Goal: Find specific page/section: Find specific page/section

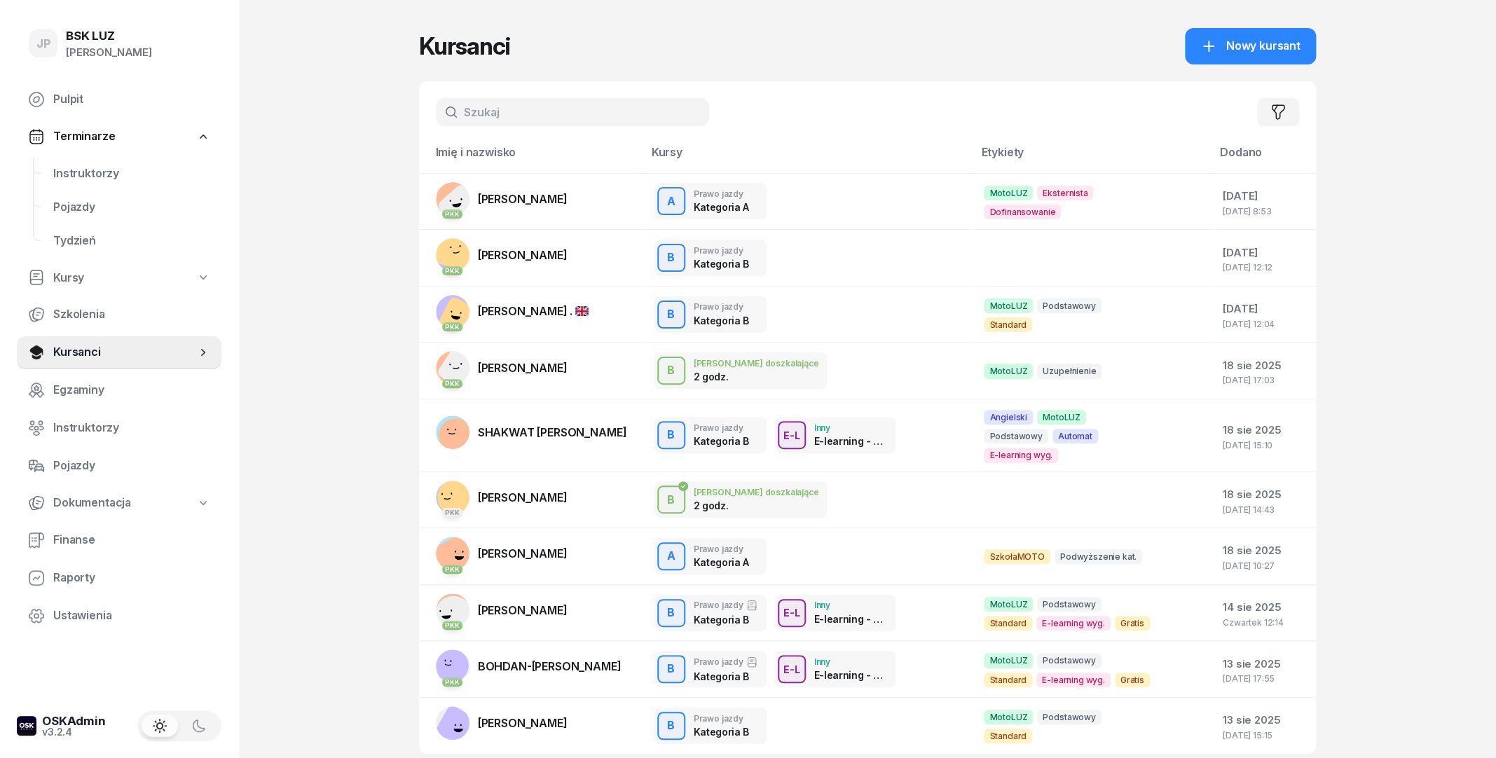
click at [563, 114] on input "text" at bounding box center [572, 112] width 273 height 28
type input "świerk"
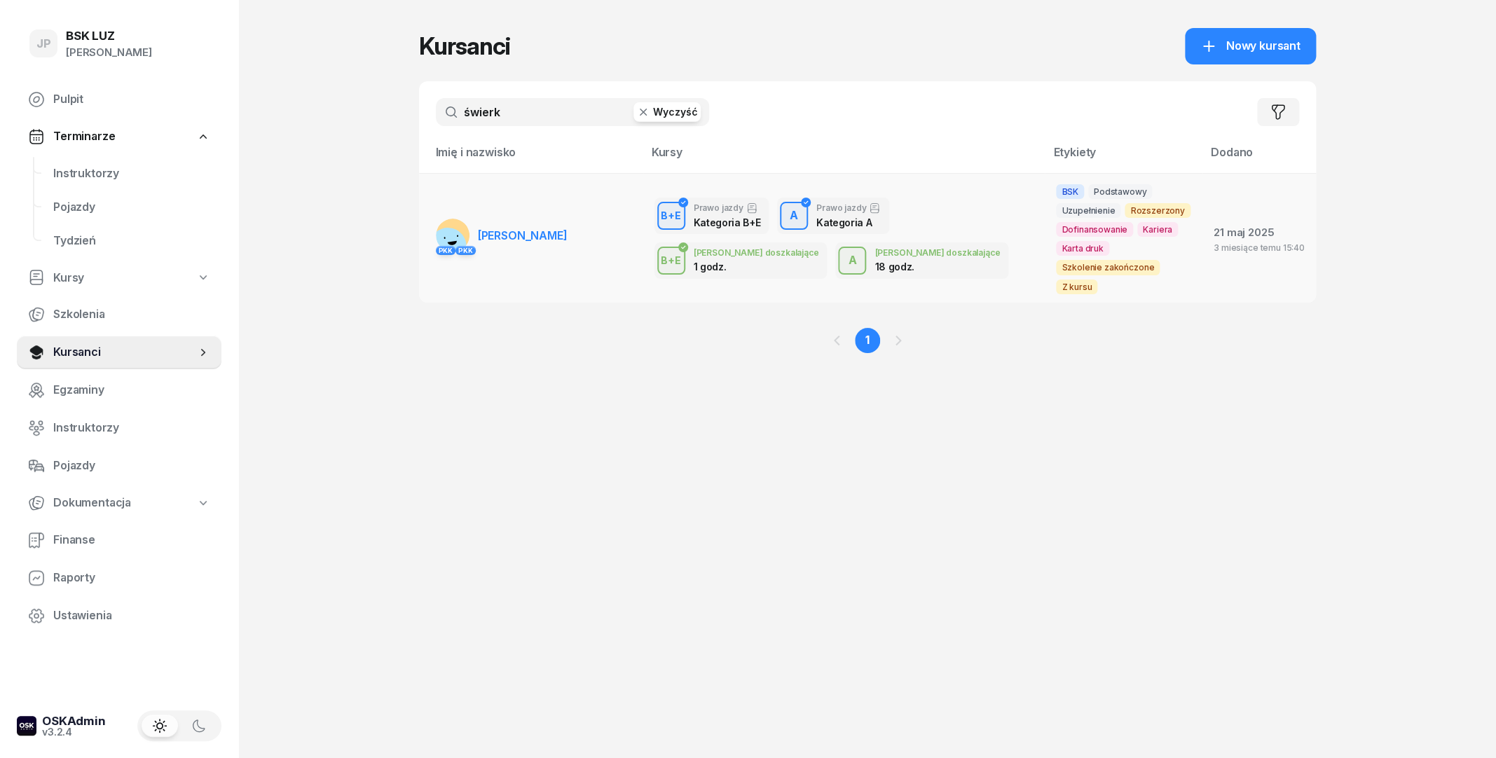
click at [523, 228] on span "[PERSON_NAME]" at bounding box center [523, 235] width 90 height 14
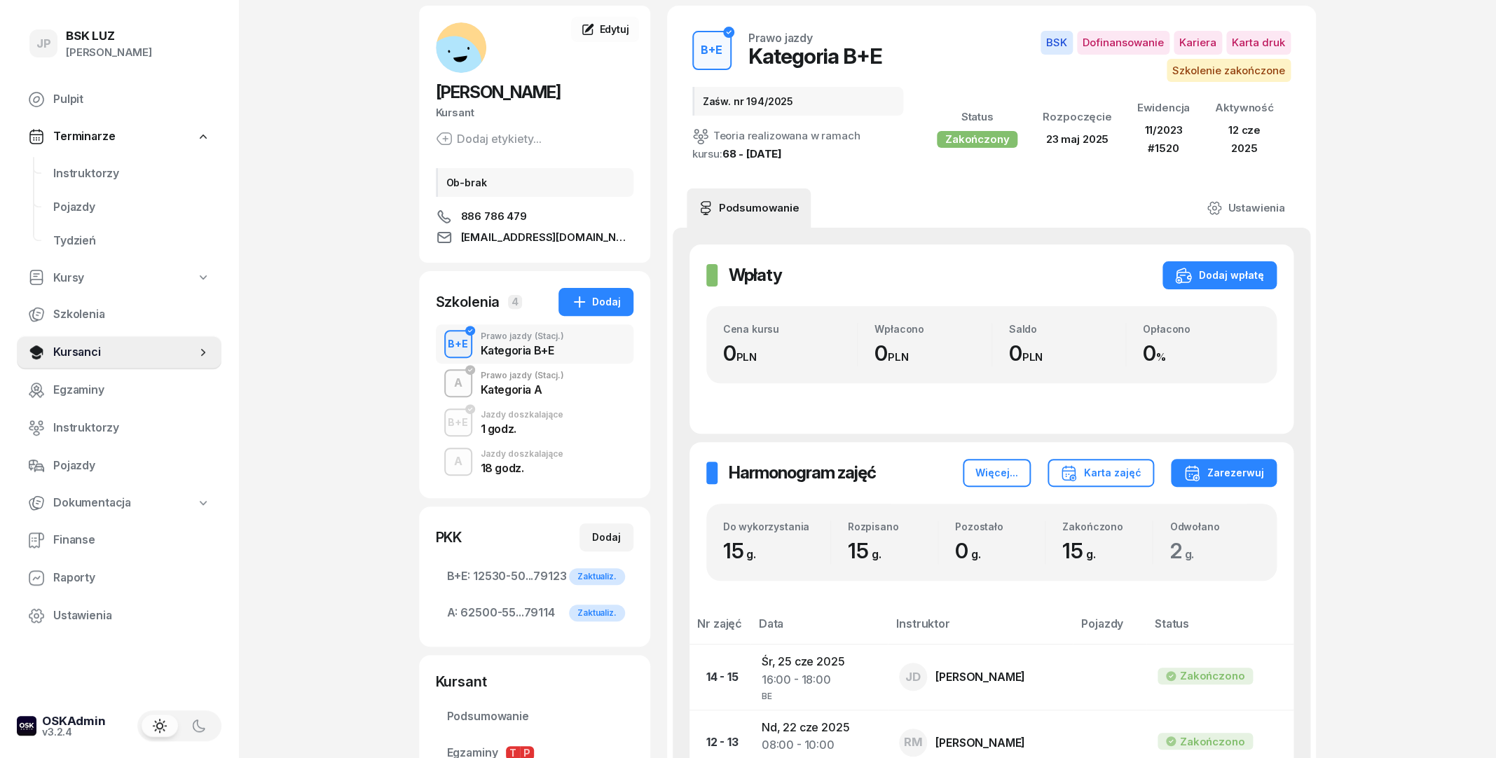
scroll to position [76, 0]
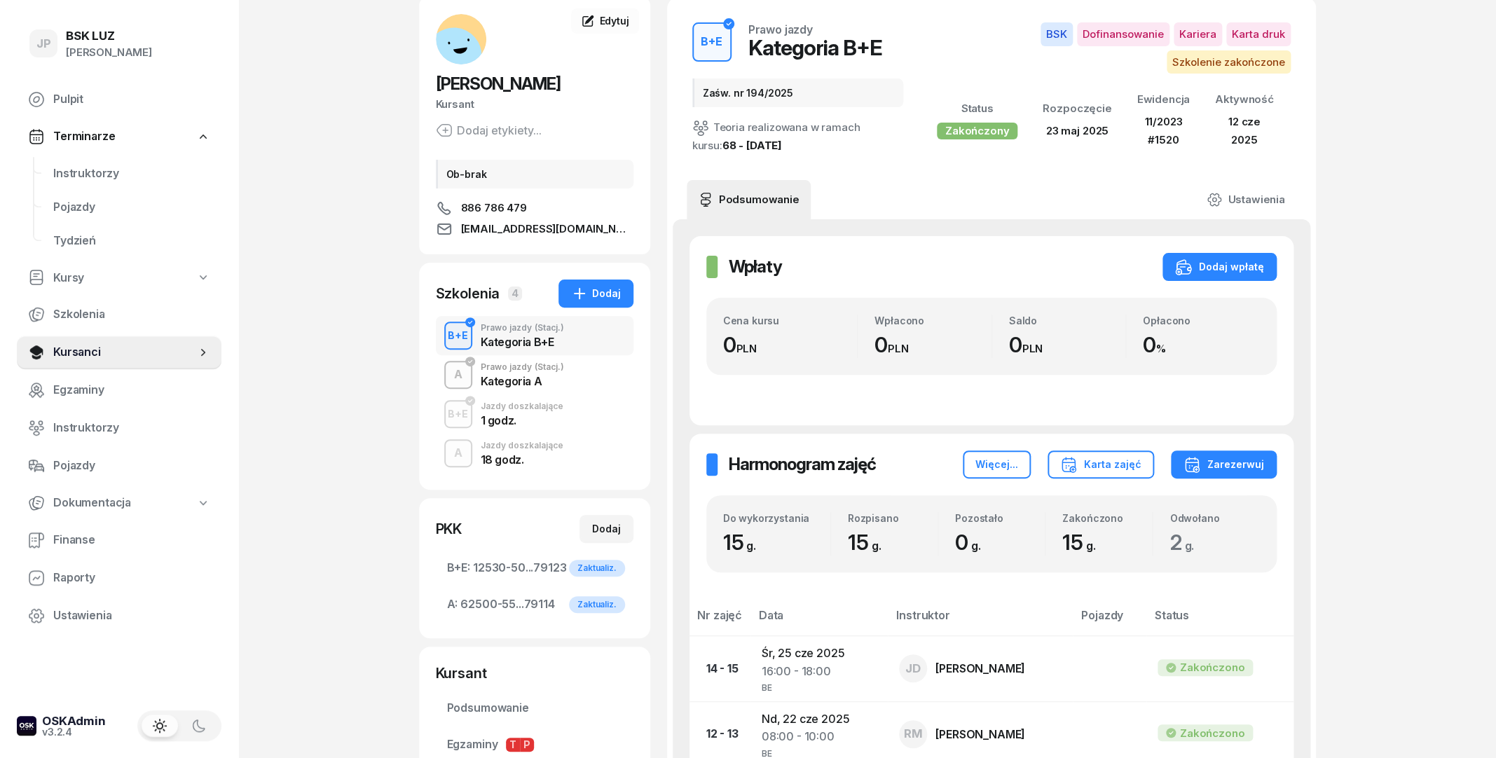
click at [595, 381] on div "A Prawo jazdy (Stacj.) Kategoria A" at bounding box center [535, 374] width 198 height 39
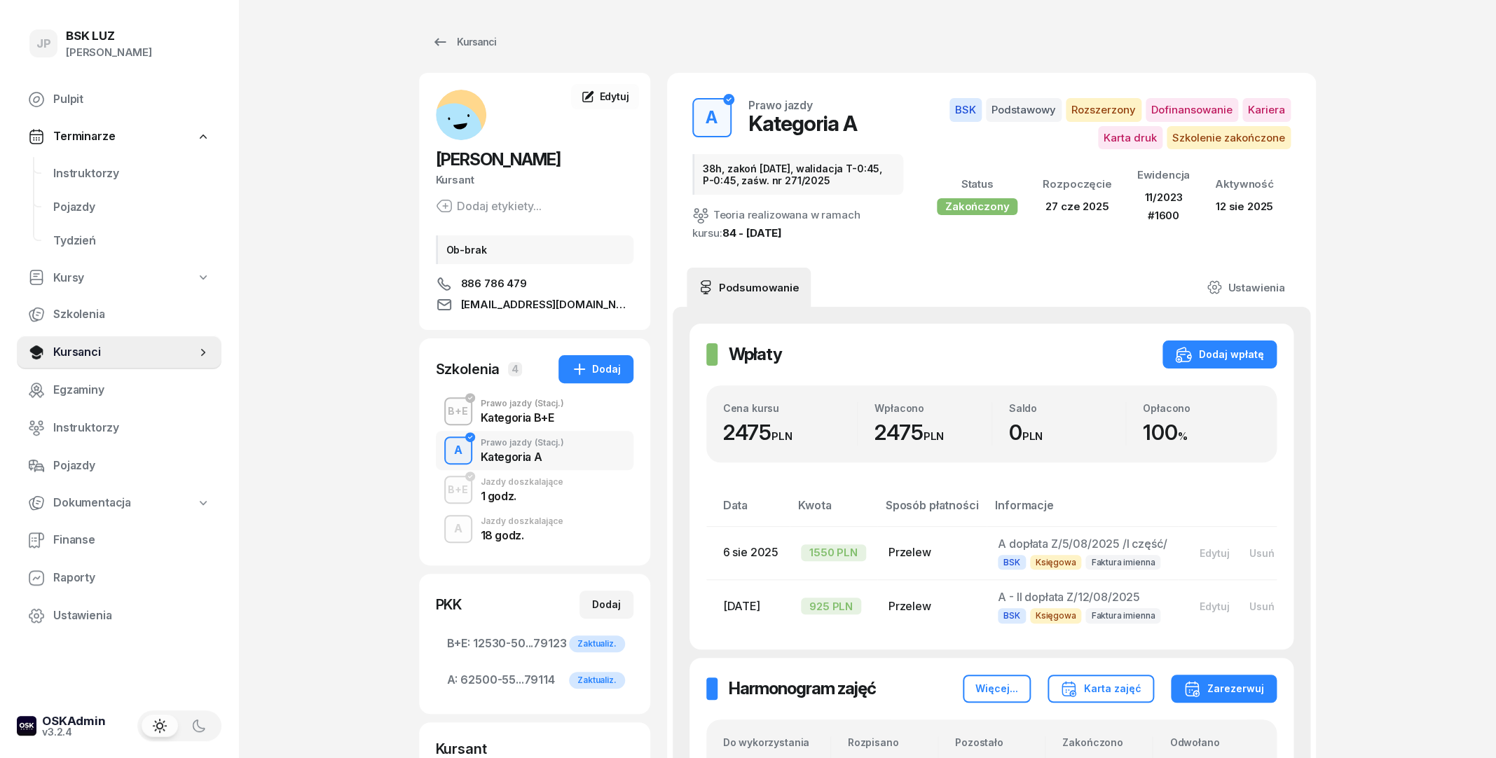
scroll to position [0, 2]
click at [477, 35] on div "Kursanci" at bounding box center [464, 42] width 64 height 17
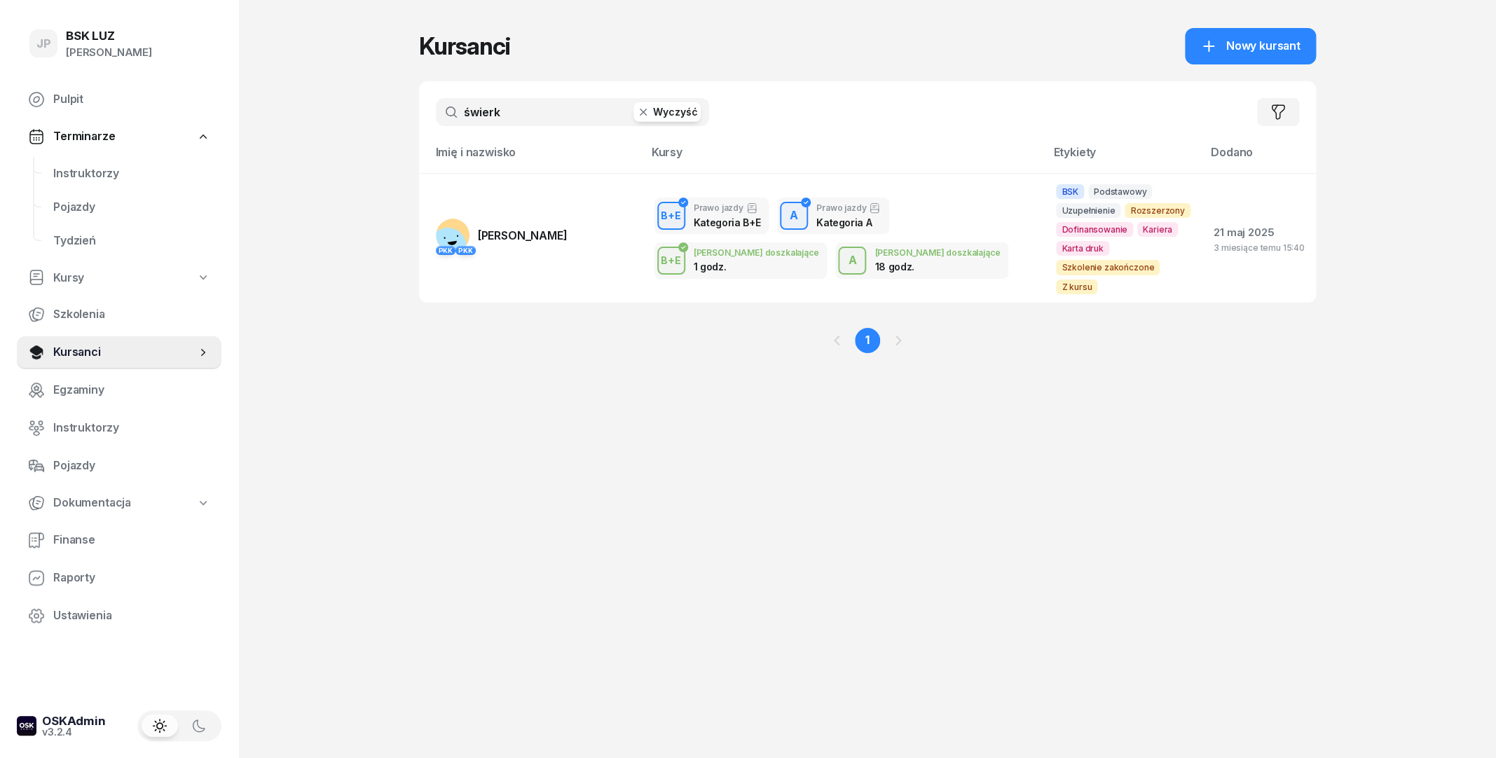
click at [655, 113] on button "Wyczyść" at bounding box center [667, 112] width 67 height 20
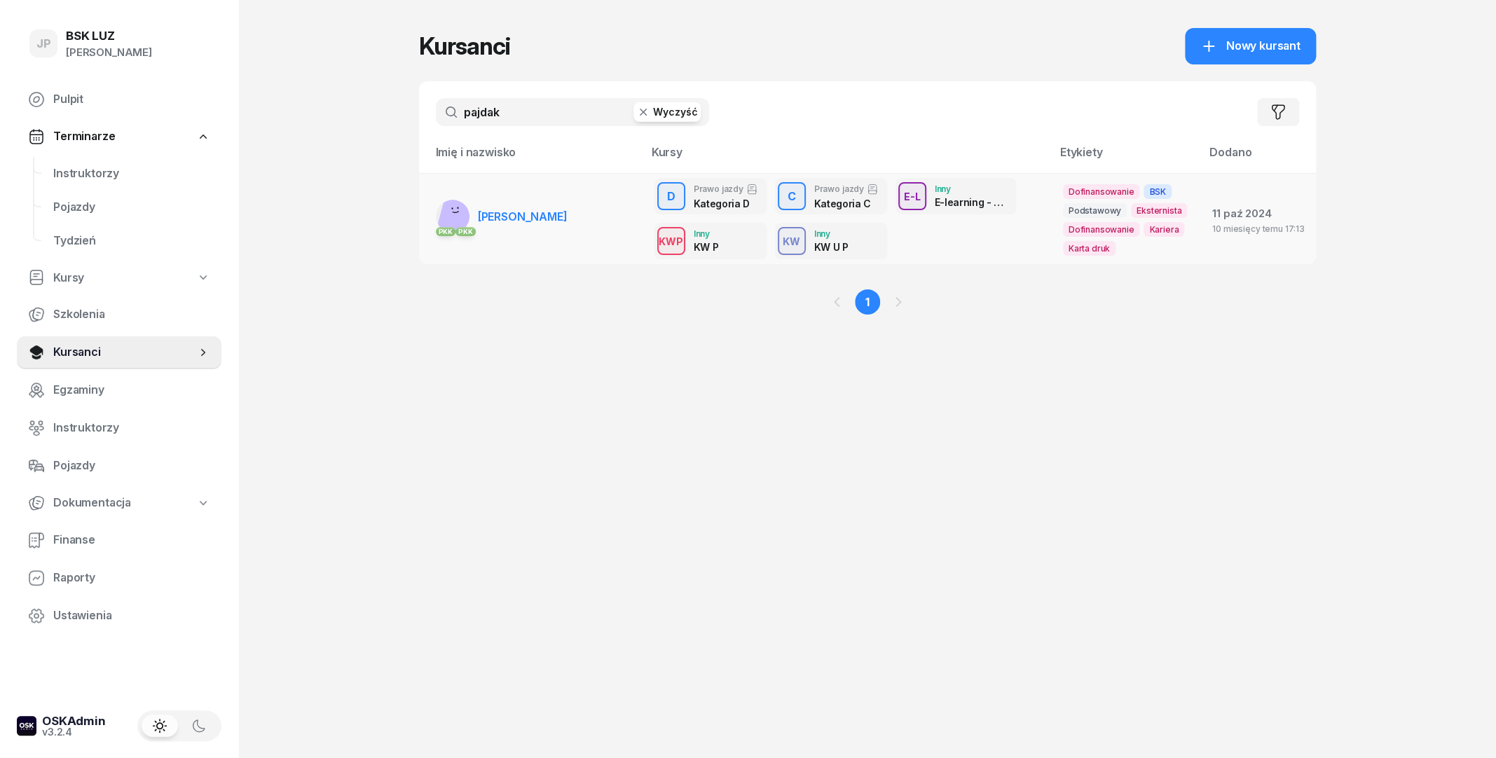
type input "pajdak"
click at [529, 214] on span "[PERSON_NAME]" at bounding box center [523, 217] width 90 height 14
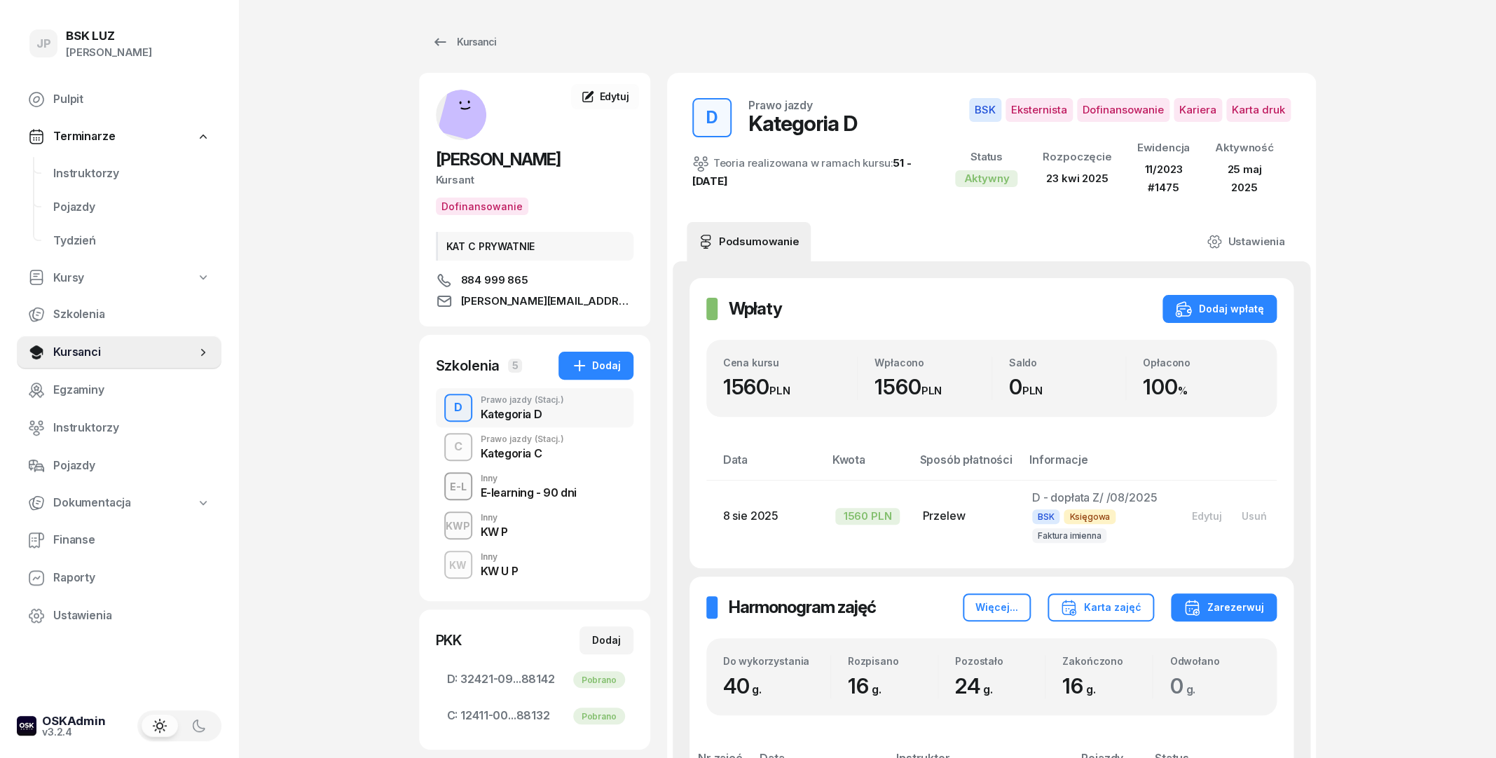
click at [517, 448] on div "Kategoria C" at bounding box center [522, 453] width 83 height 11
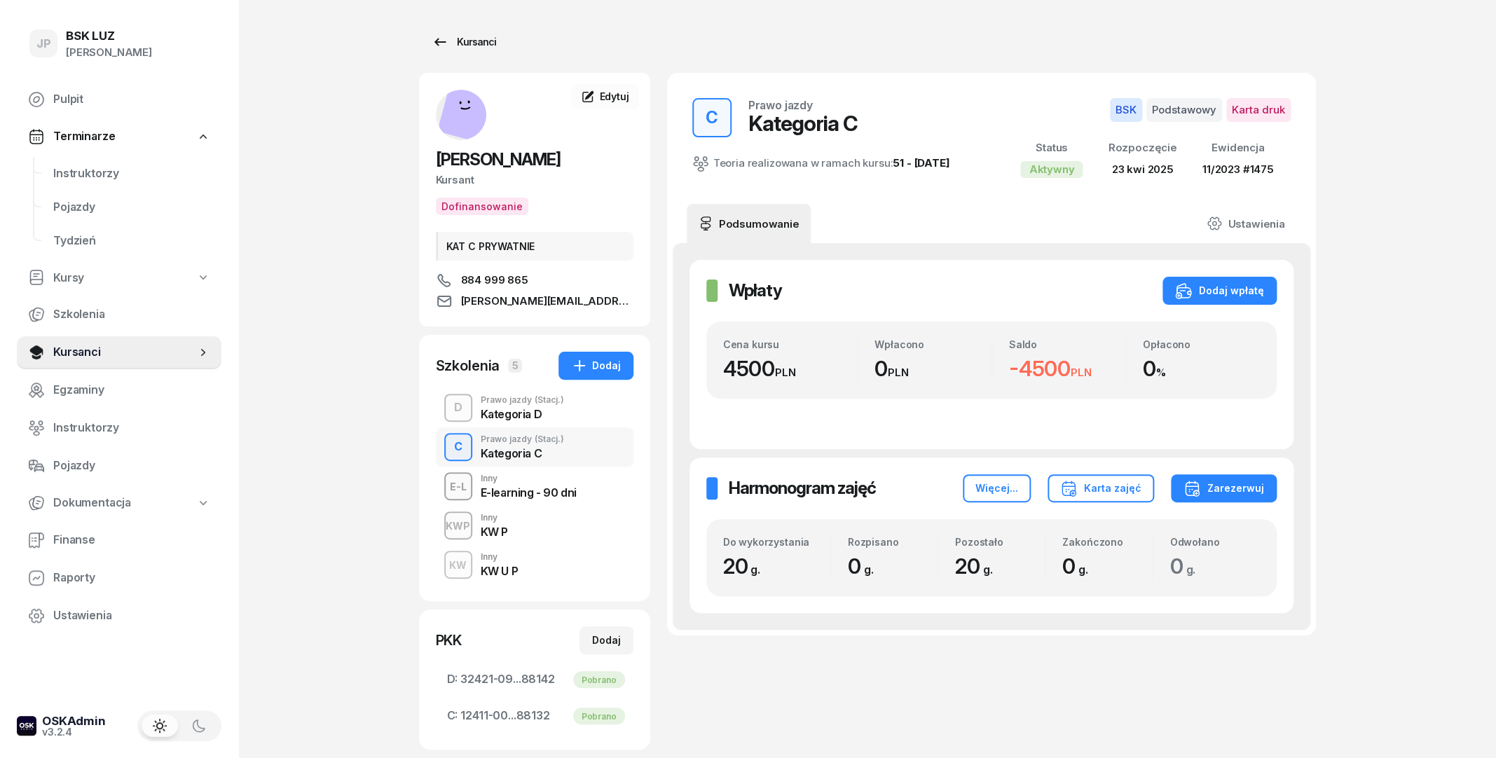
click at [467, 50] on link "Kursanci" at bounding box center [464, 42] width 90 height 28
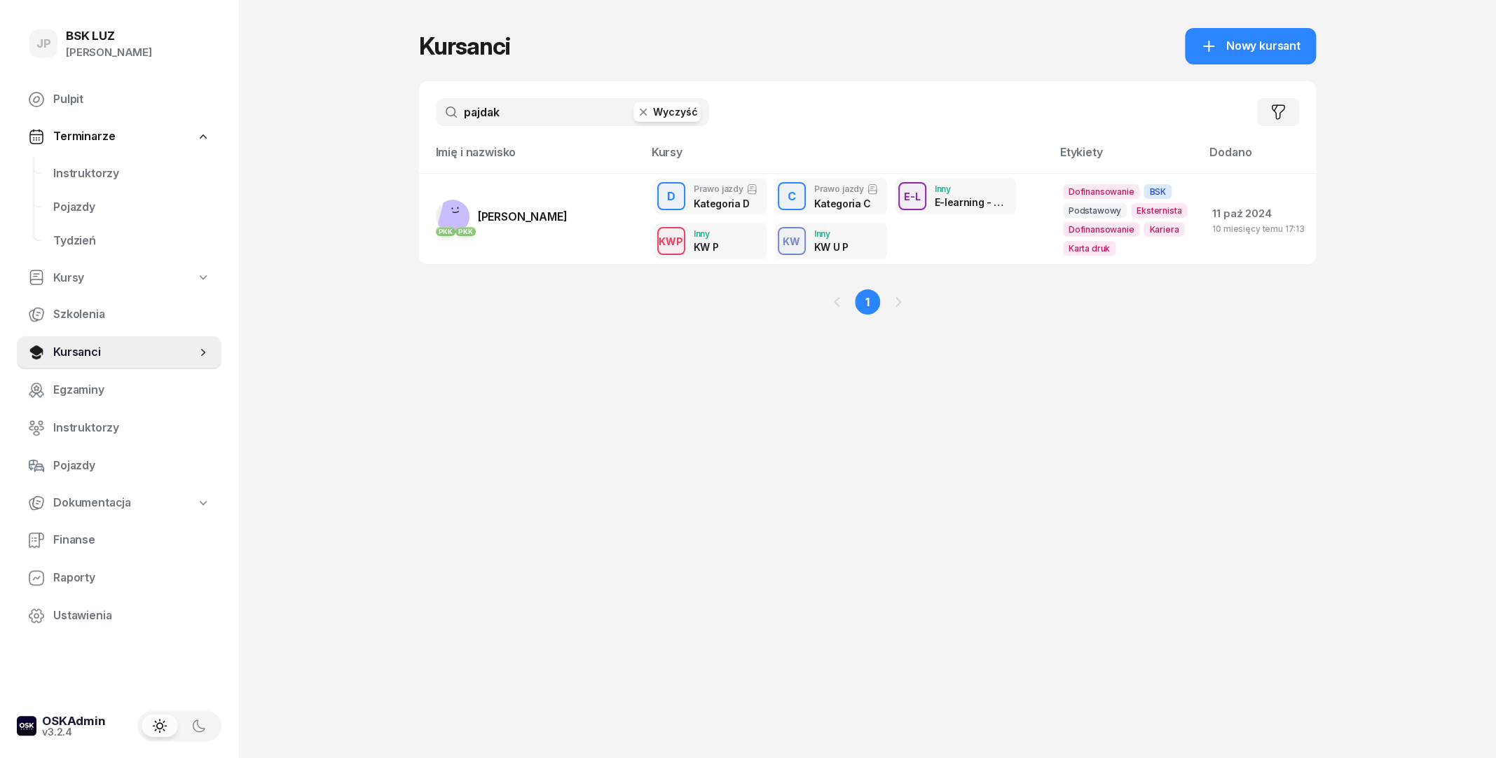
click at [643, 115] on icon "button" at bounding box center [642, 112] width 7 height 7
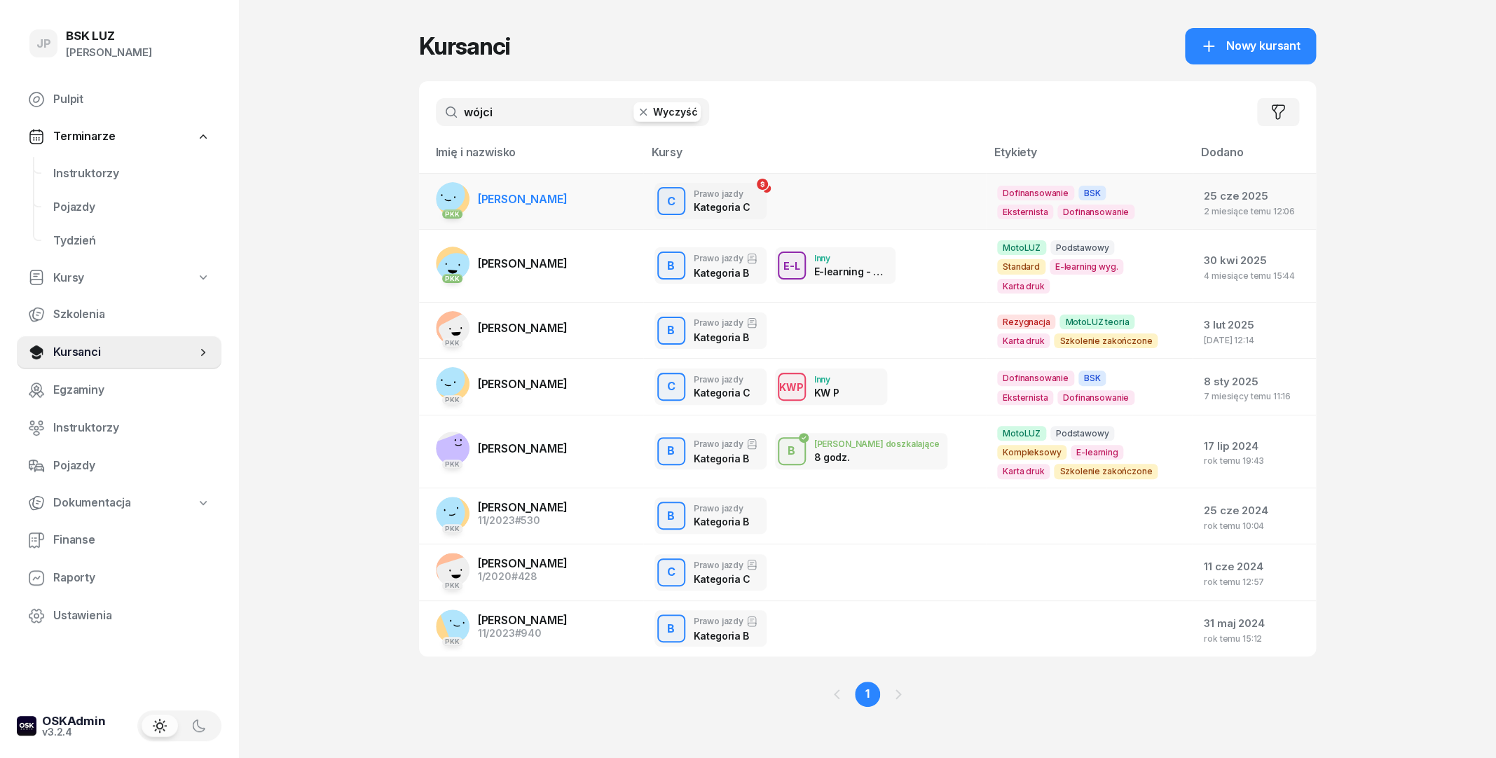
type input "wójci"
click at [566, 207] on link "PKK [PERSON_NAME]" at bounding box center [502, 199] width 132 height 34
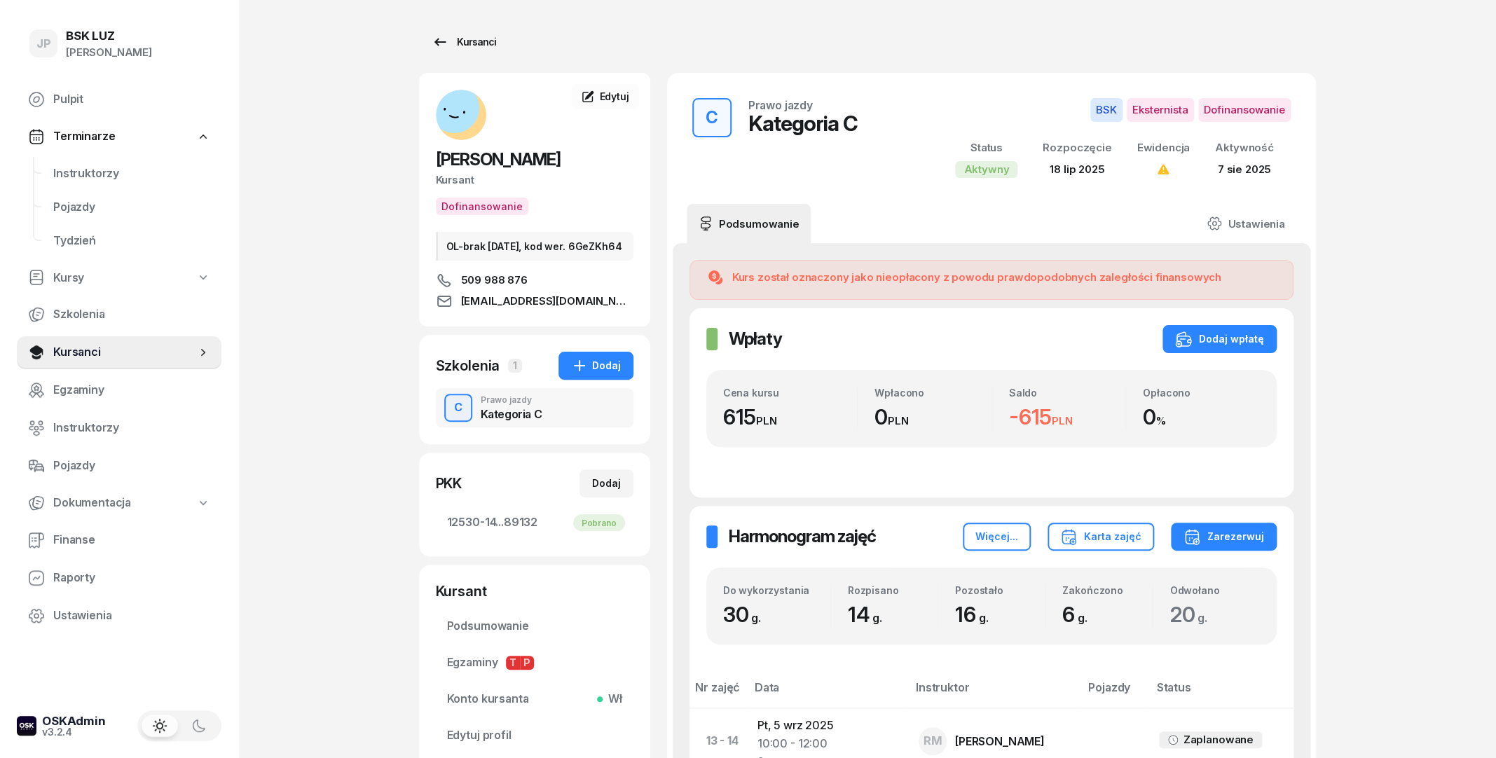
click at [468, 43] on div "Kursanci" at bounding box center [464, 42] width 64 height 17
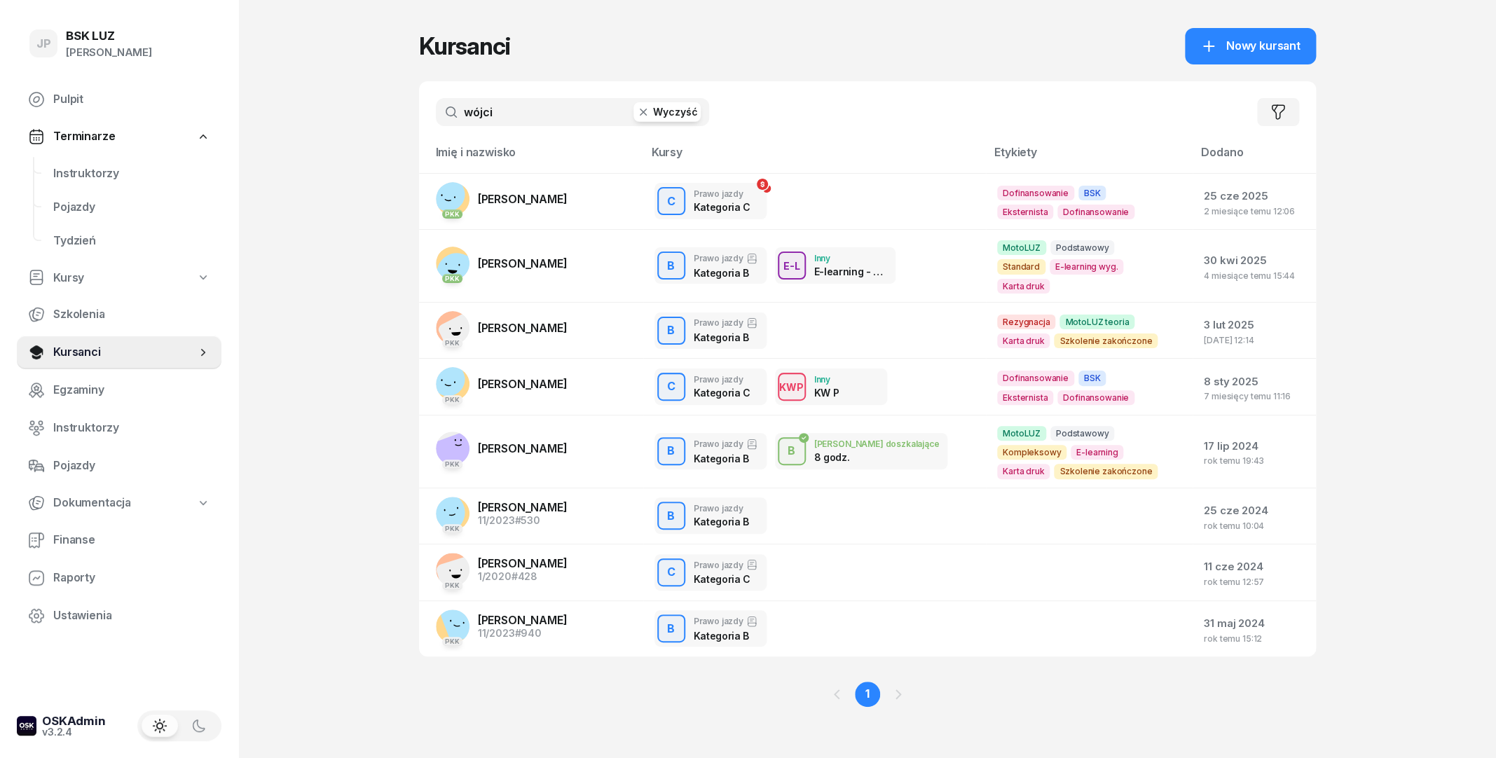
click at [656, 107] on button "Wyczyść" at bounding box center [667, 112] width 67 height 20
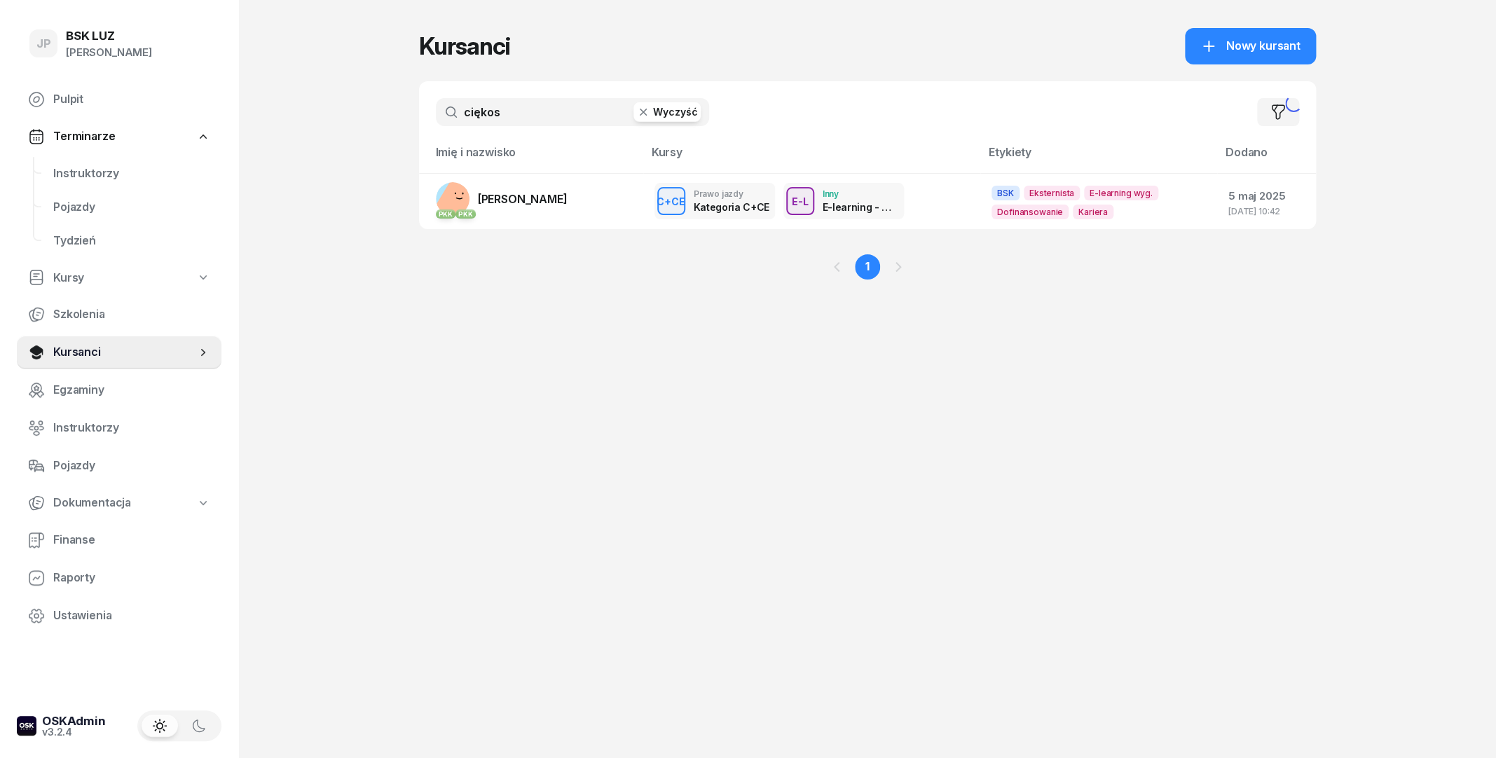
type input "ciękosz"
click at [535, 210] on link "PKK PKK SZYMON CIĘKOSZ" at bounding box center [502, 199] width 132 height 34
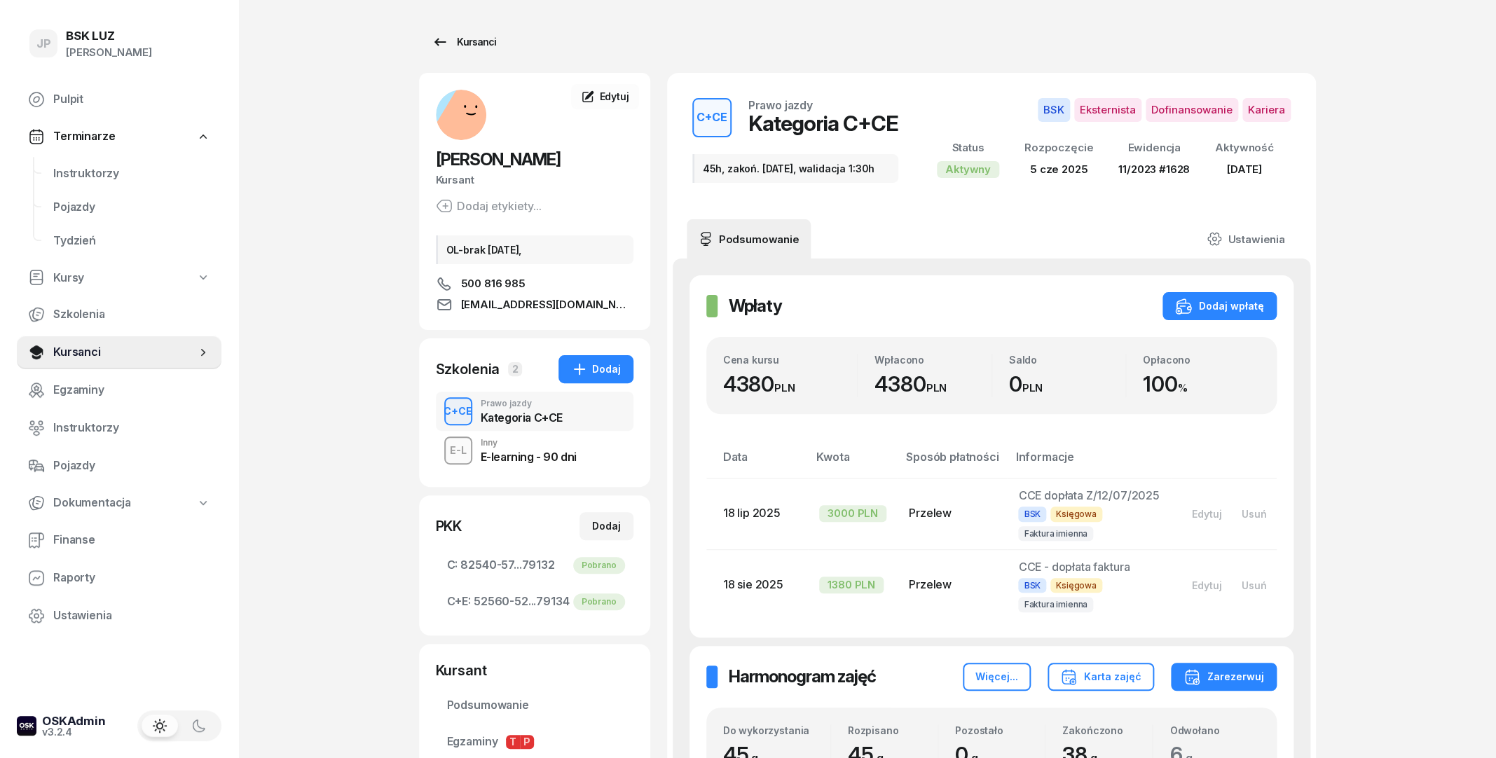
click at [477, 33] on link "Kursanci" at bounding box center [464, 42] width 90 height 28
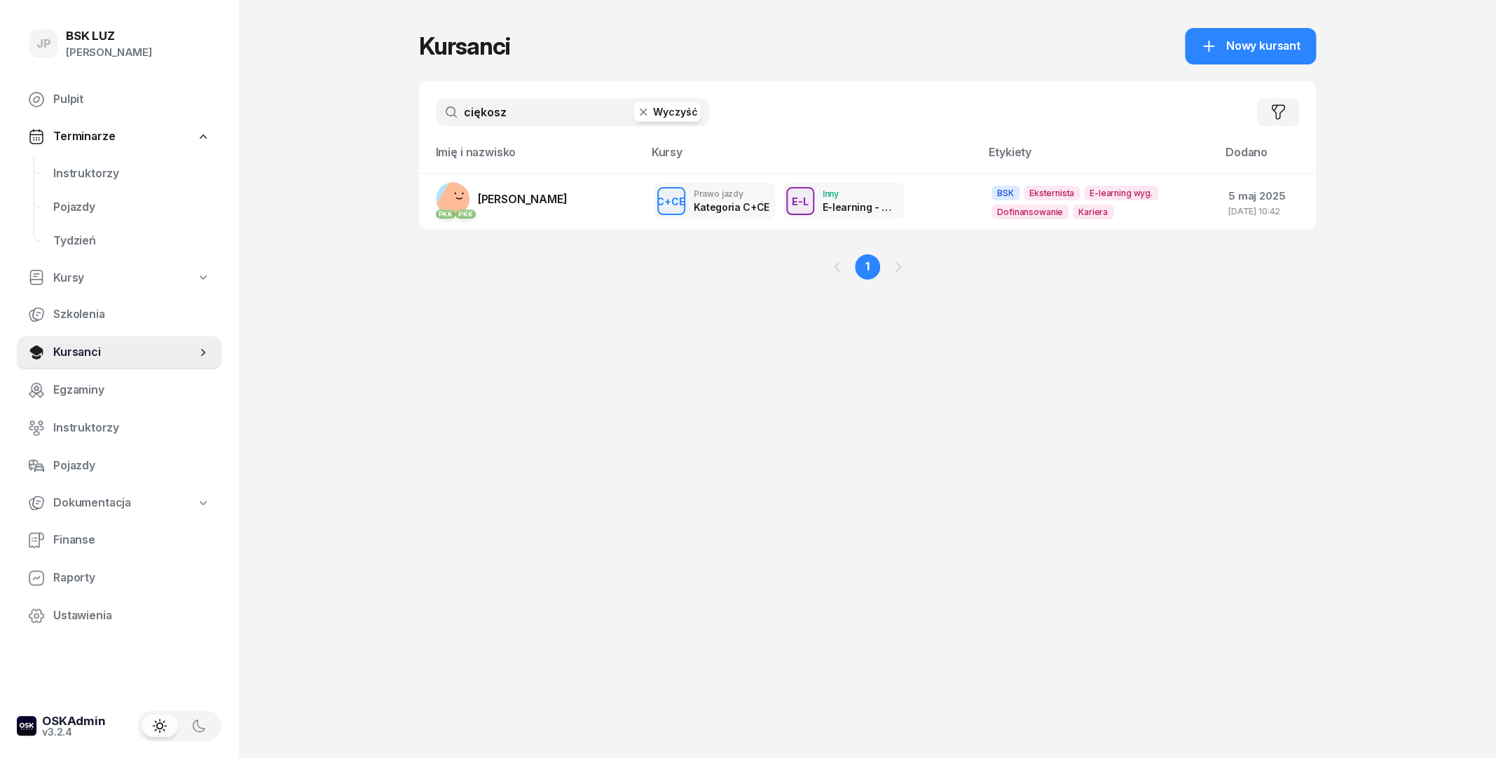
click at [683, 111] on button "Wyczyść" at bounding box center [667, 112] width 67 height 20
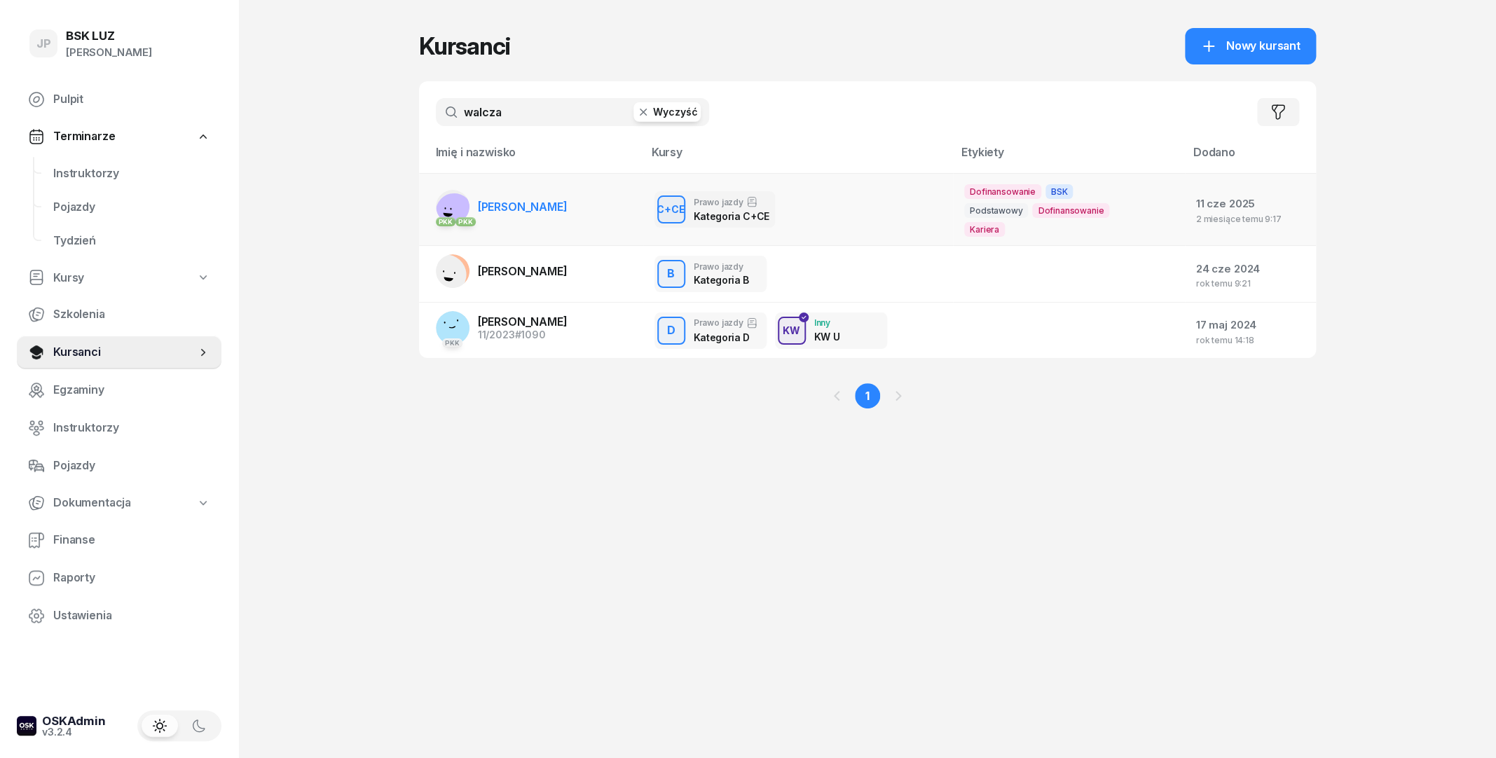
type input "walcza"
click at [555, 219] on link "PKK PKK [PERSON_NAME][GEOGRAPHIC_DATA]" at bounding box center [502, 207] width 132 height 34
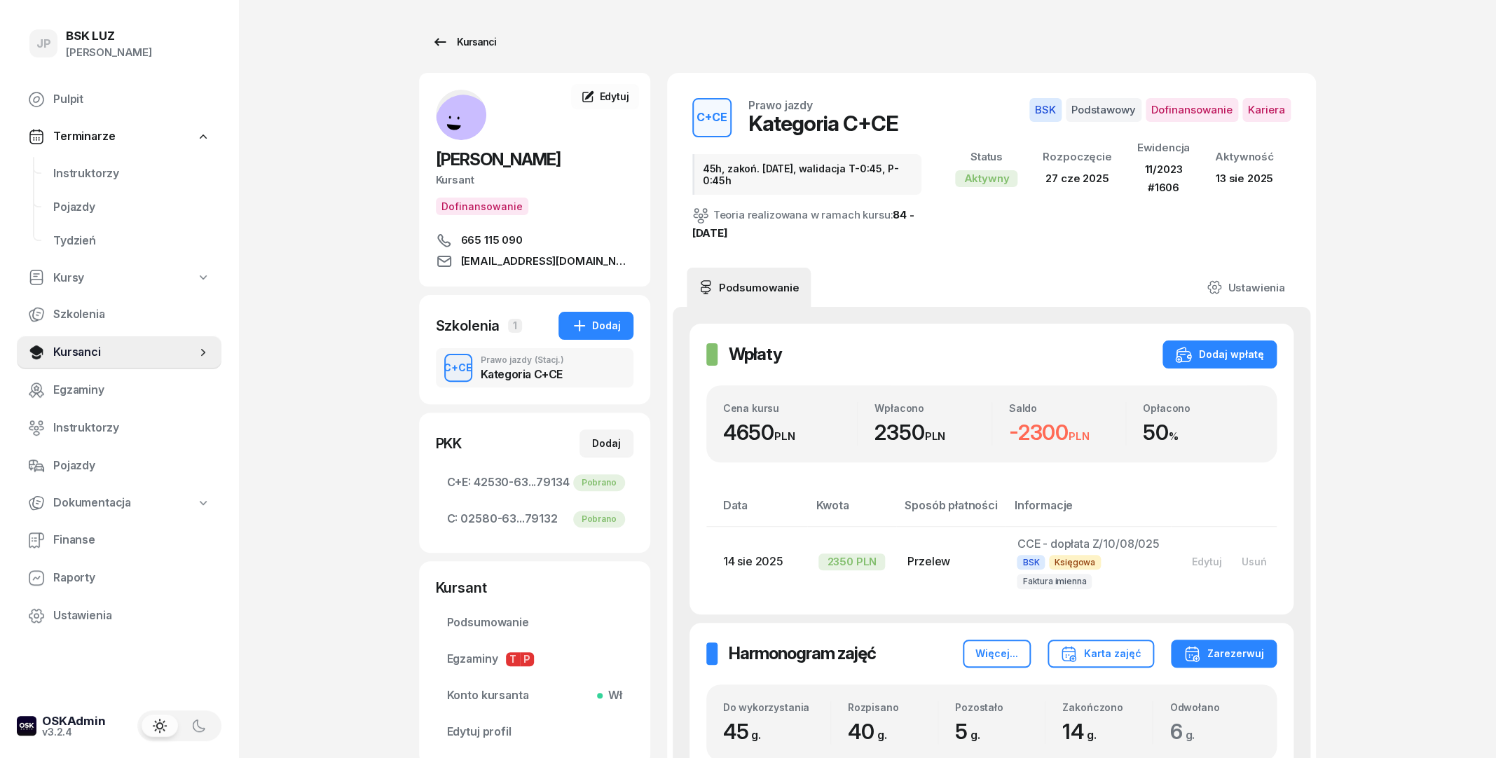
click at [466, 38] on div "Kursanci" at bounding box center [464, 42] width 64 height 17
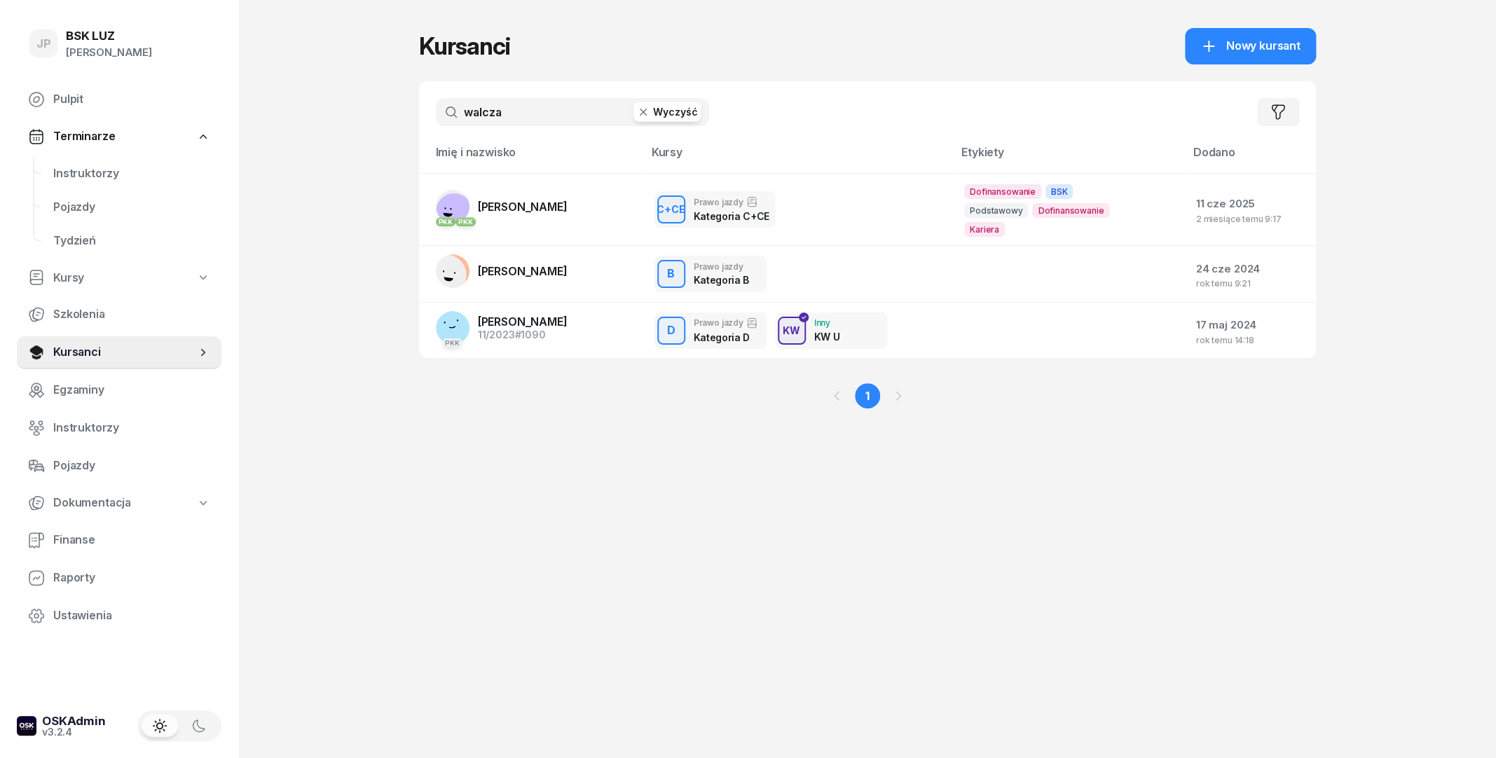
click at [653, 101] on input "walcza" at bounding box center [572, 112] width 273 height 28
click at [653, 107] on button "Wyczyść" at bounding box center [667, 112] width 67 height 20
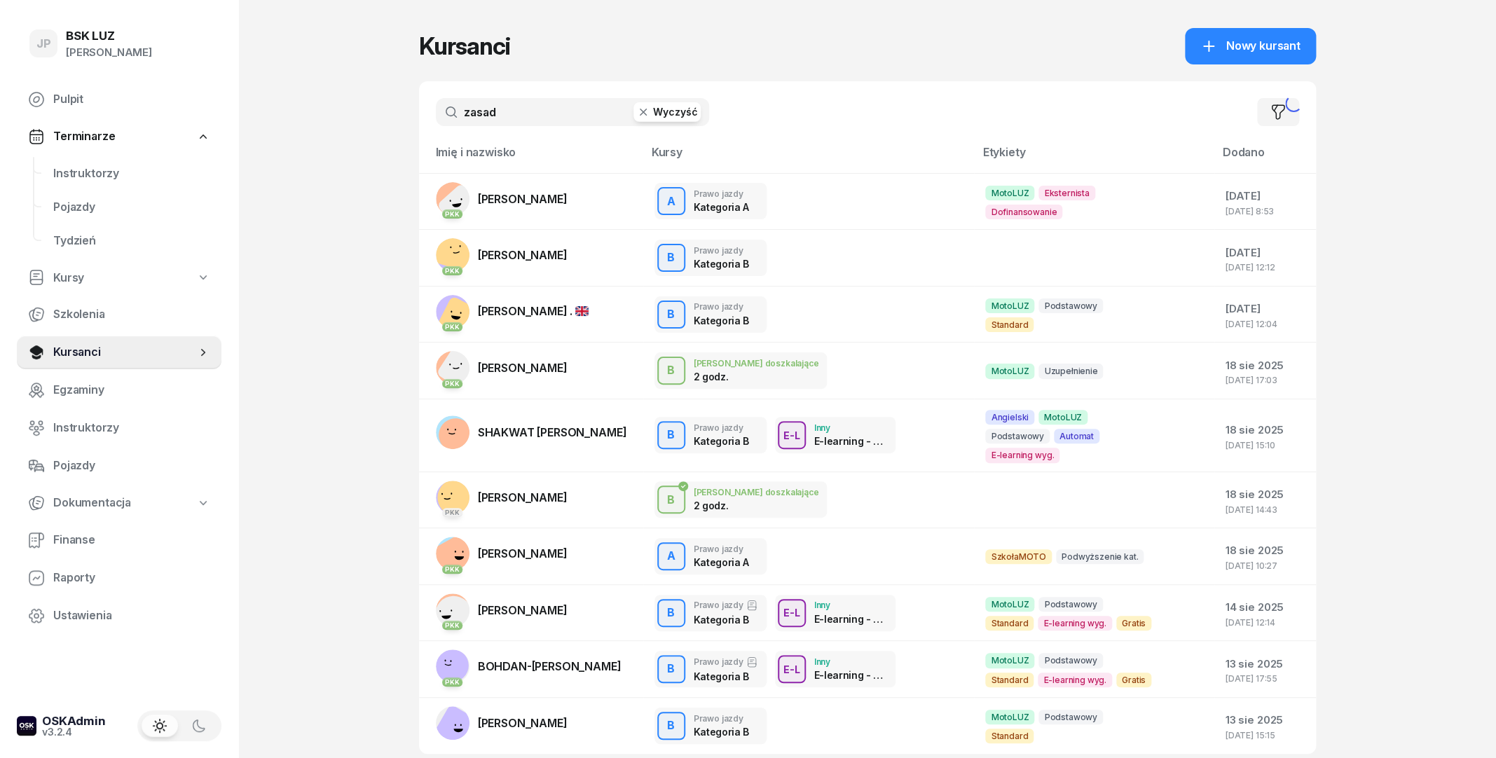
type input "zasada"
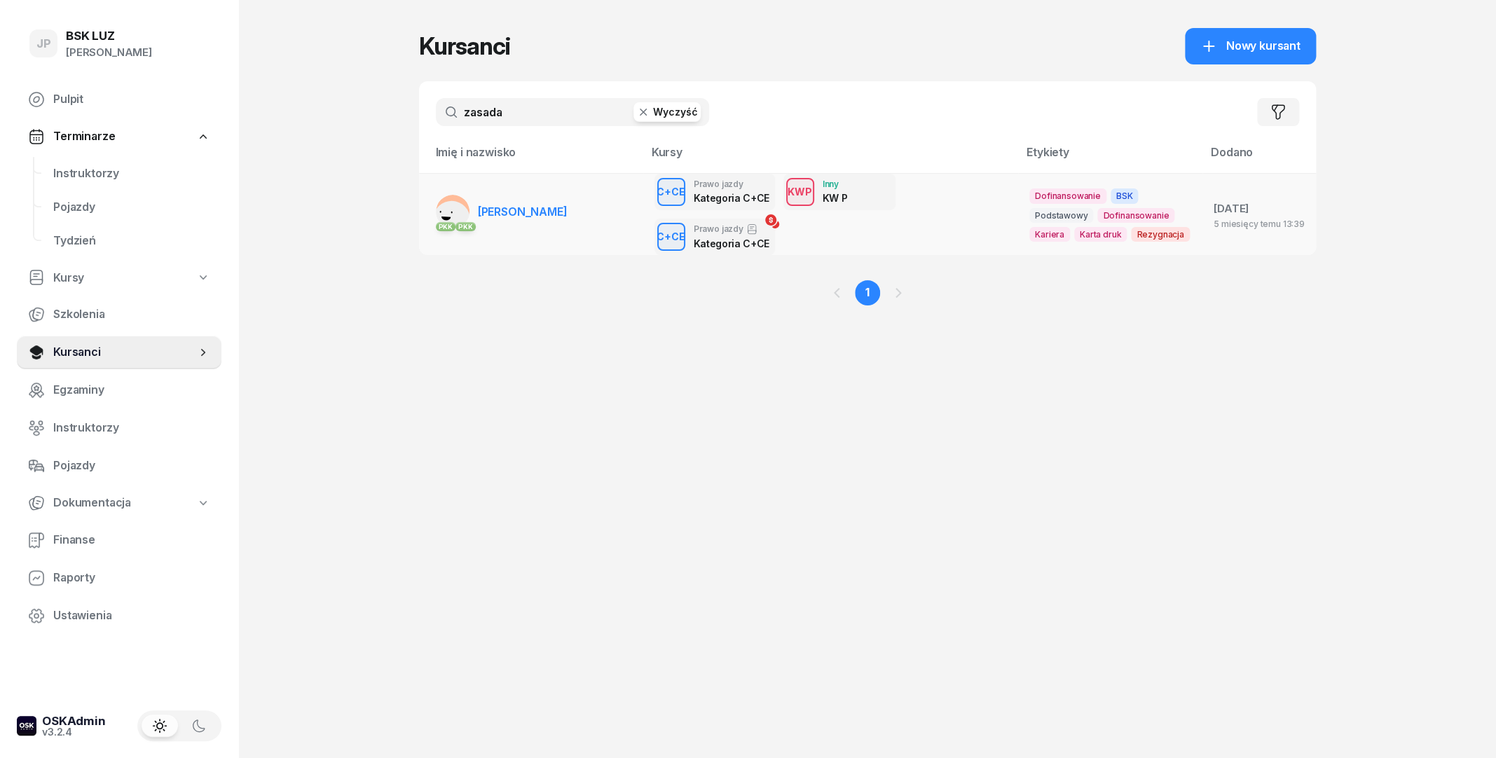
click at [591, 200] on td "PKK PKK [PERSON_NAME]" at bounding box center [531, 214] width 224 height 82
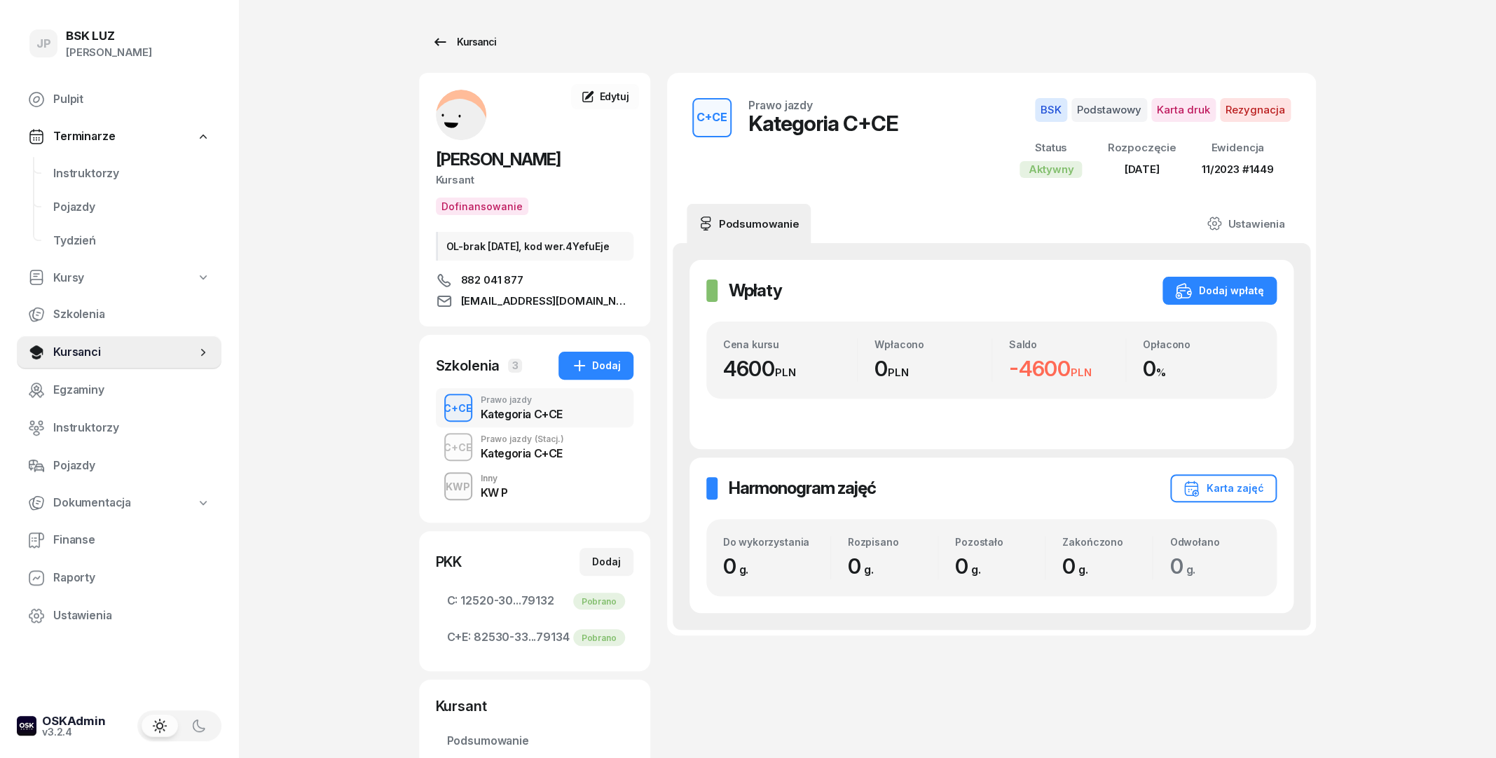
click at [470, 36] on div "Kursanci" at bounding box center [464, 42] width 64 height 17
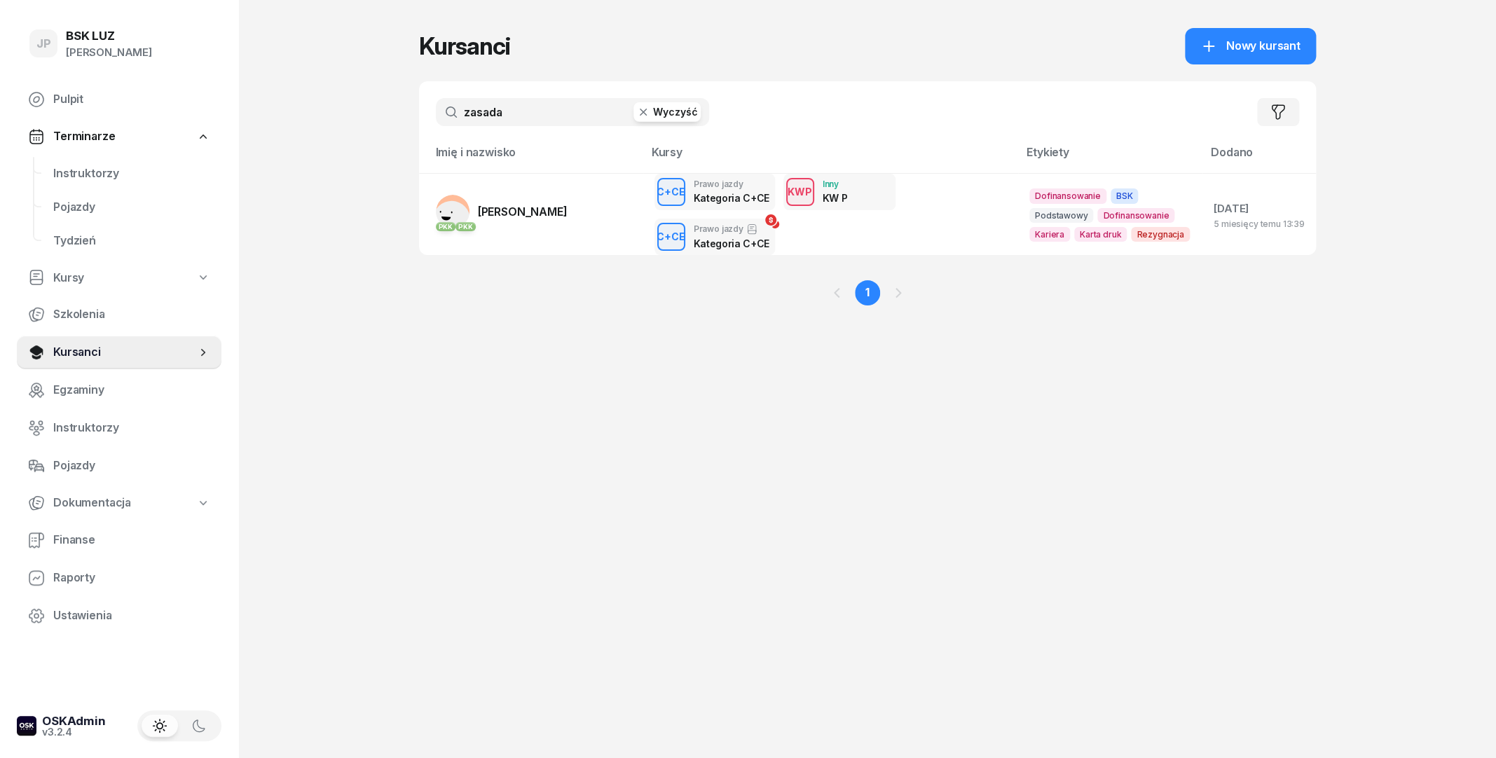
click at [664, 104] on button "Wyczyść" at bounding box center [667, 112] width 67 height 20
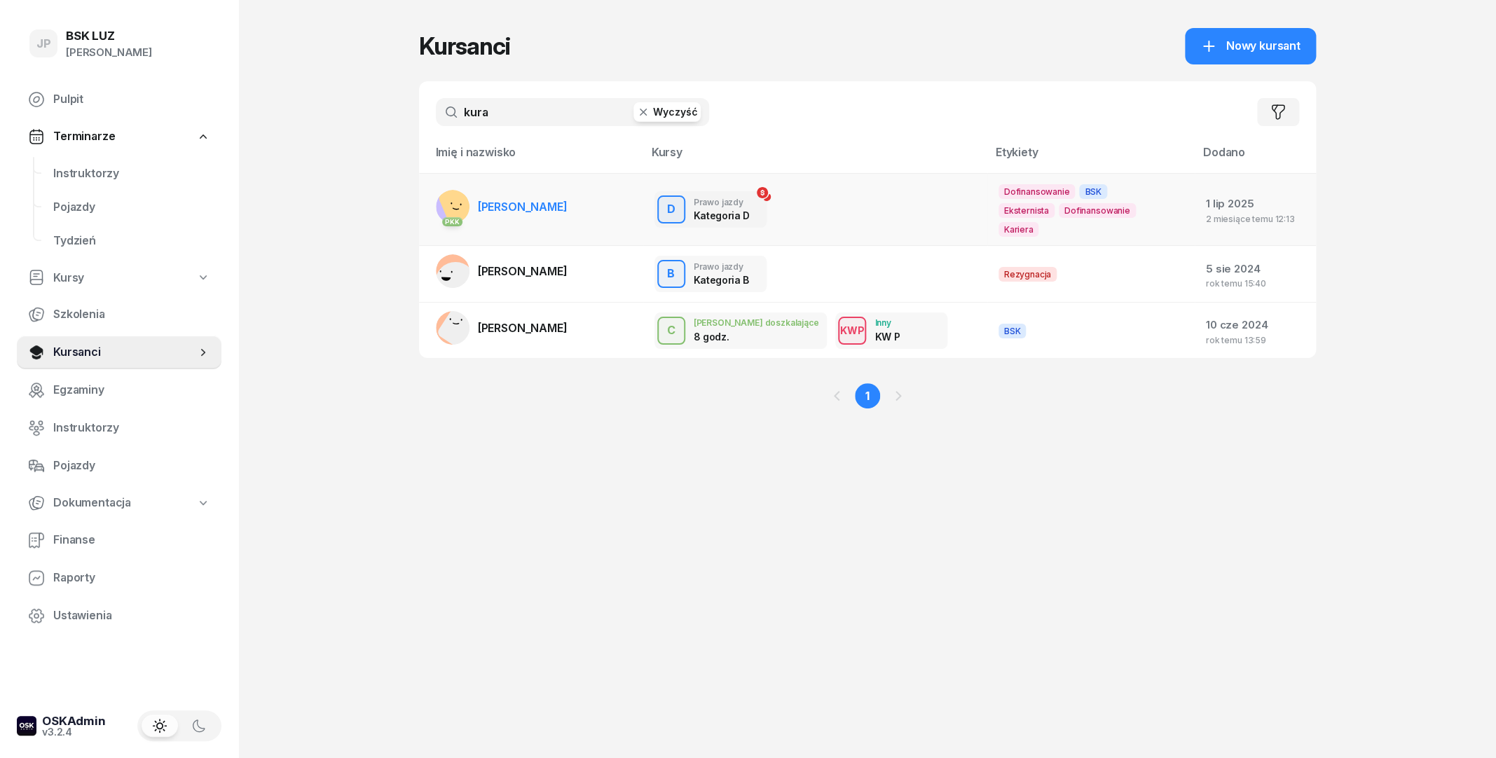
type input "kura"
click at [548, 200] on span "[PERSON_NAME]" at bounding box center [523, 207] width 90 height 14
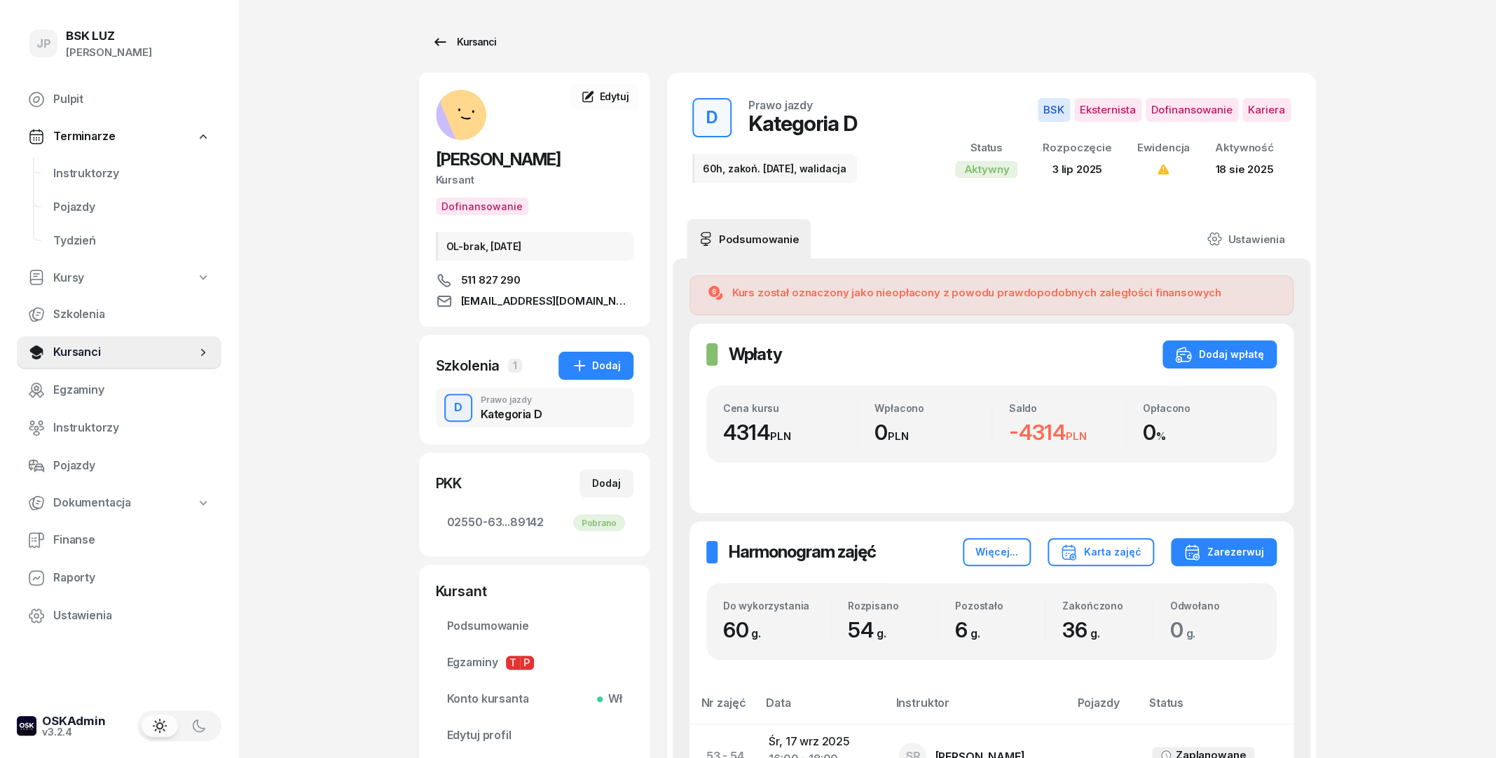
click at [472, 43] on div "Kursanci" at bounding box center [464, 42] width 64 height 17
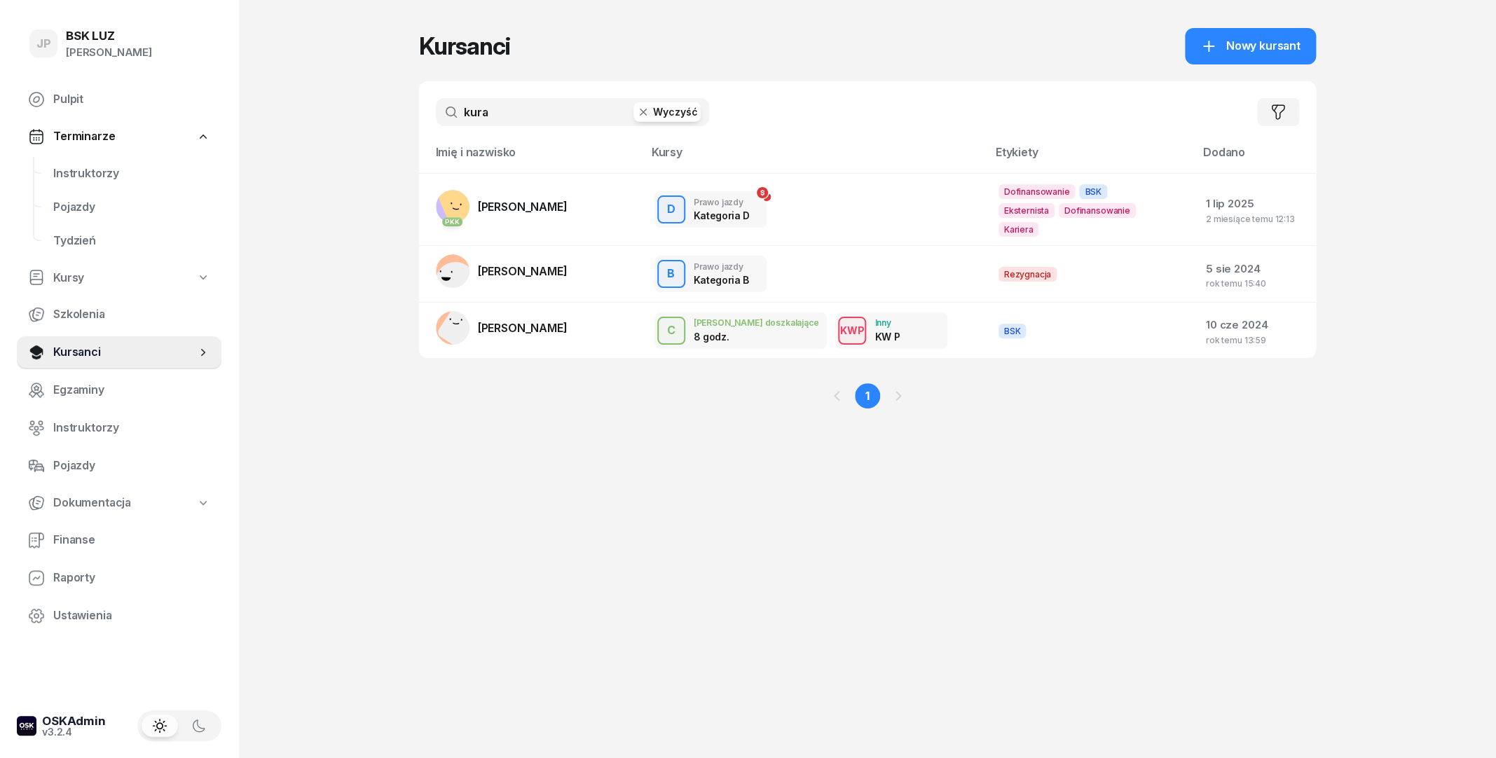
click at [655, 116] on button "Wyczyść" at bounding box center [667, 112] width 67 height 20
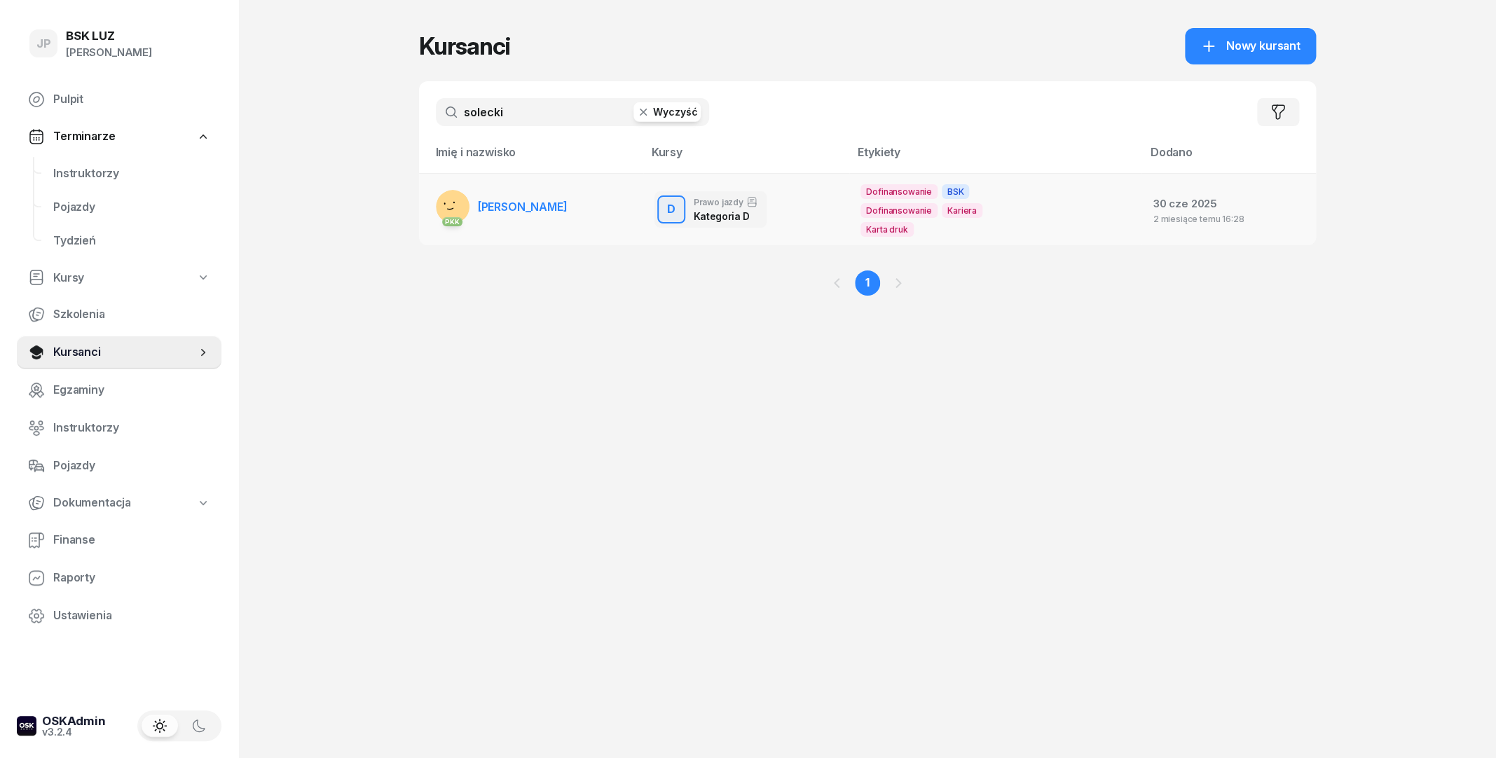
type input "solecki"
click at [536, 207] on span "[PERSON_NAME]" at bounding box center [523, 207] width 90 height 14
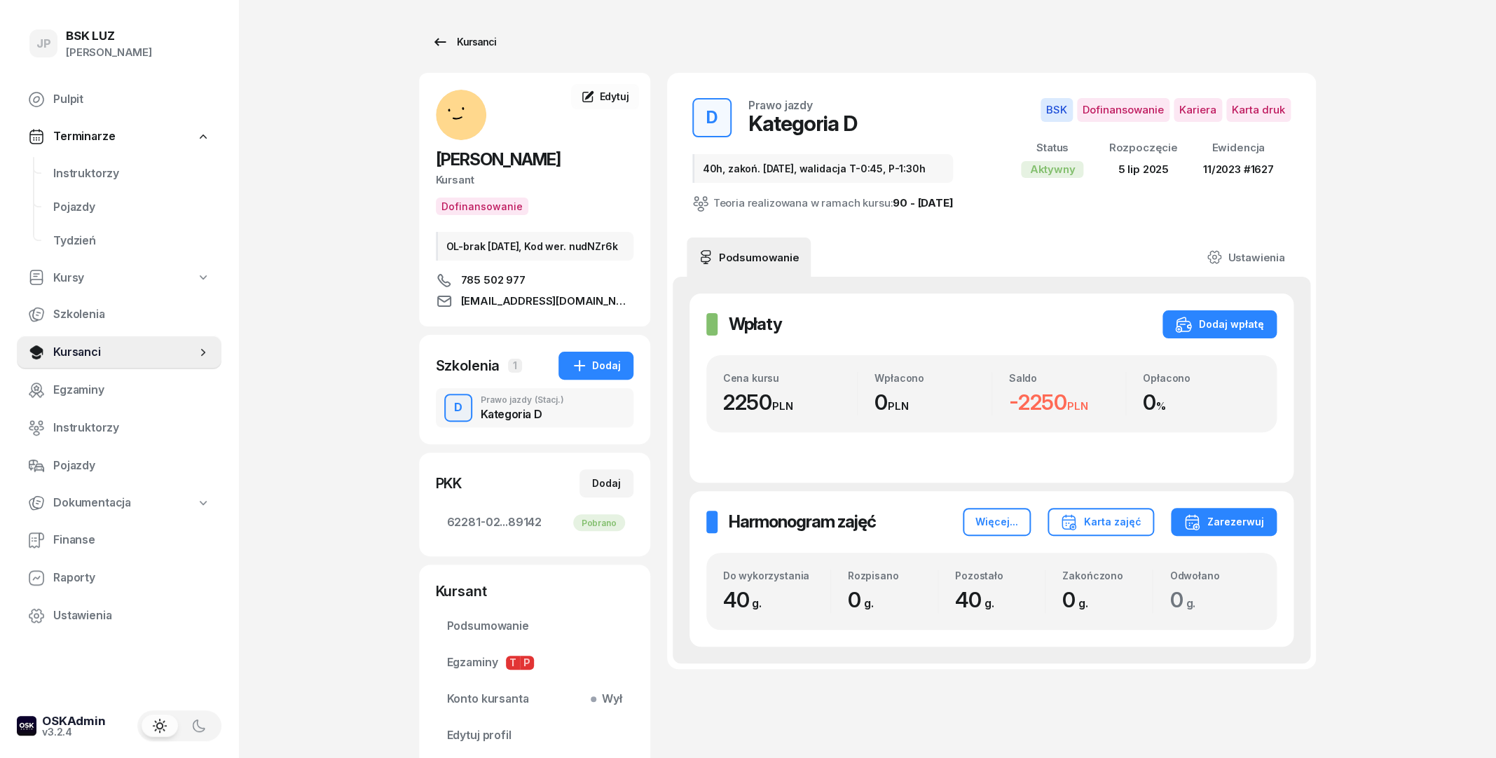
click at [486, 50] on link "Kursanci" at bounding box center [464, 42] width 90 height 28
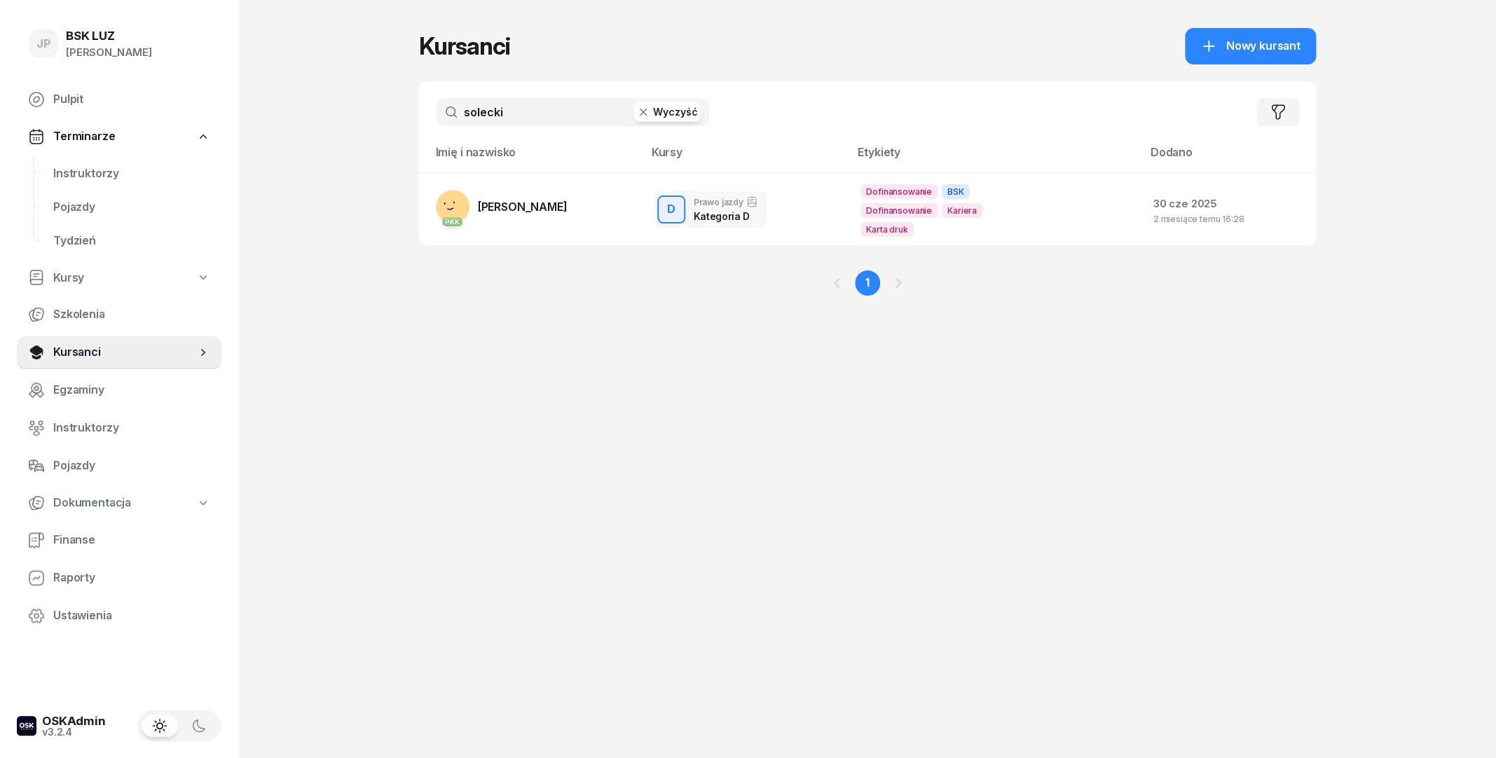
click at [660, 111] on button "Wyczyść" at bounding box center [667, 112] width 67 height 20
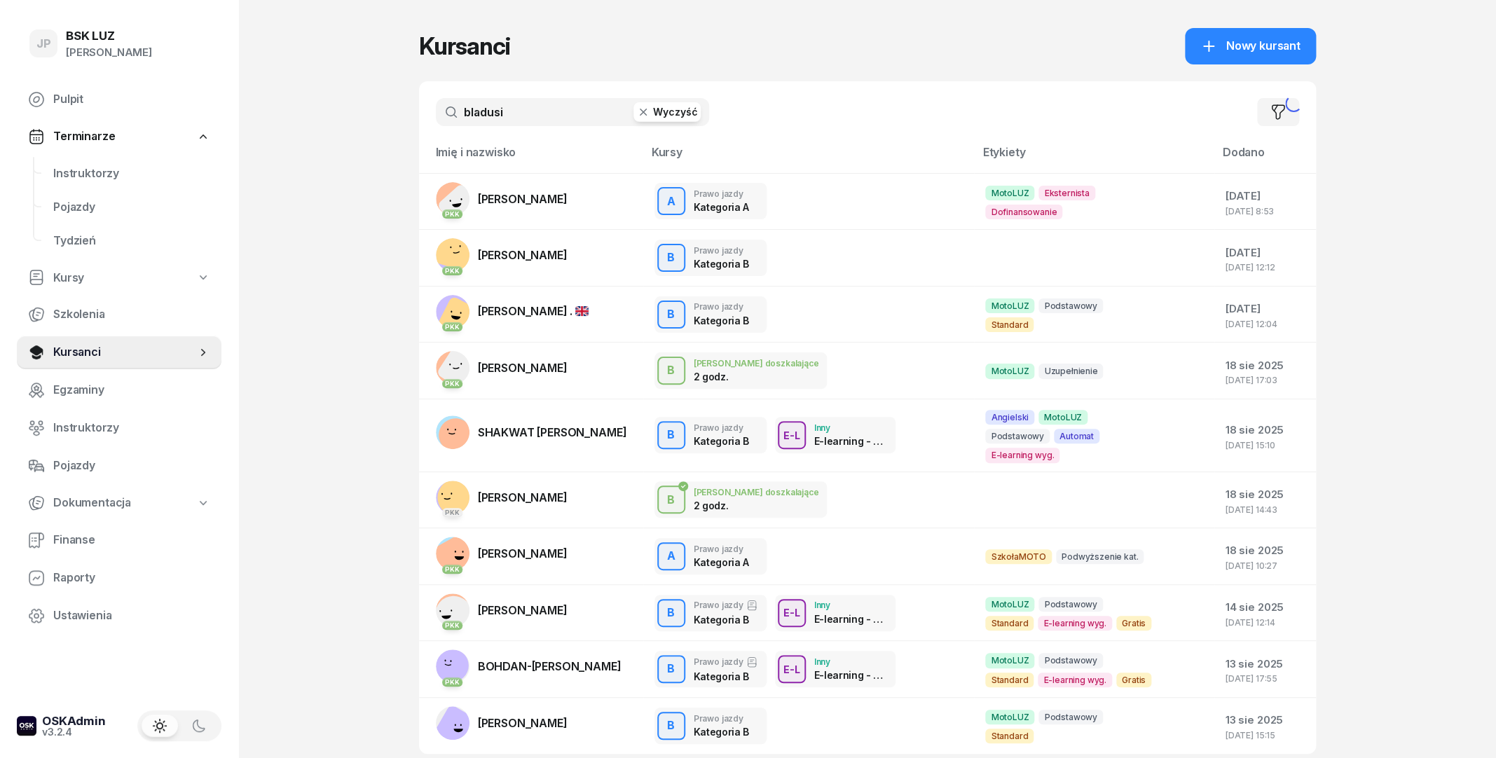
type input "bladusia"
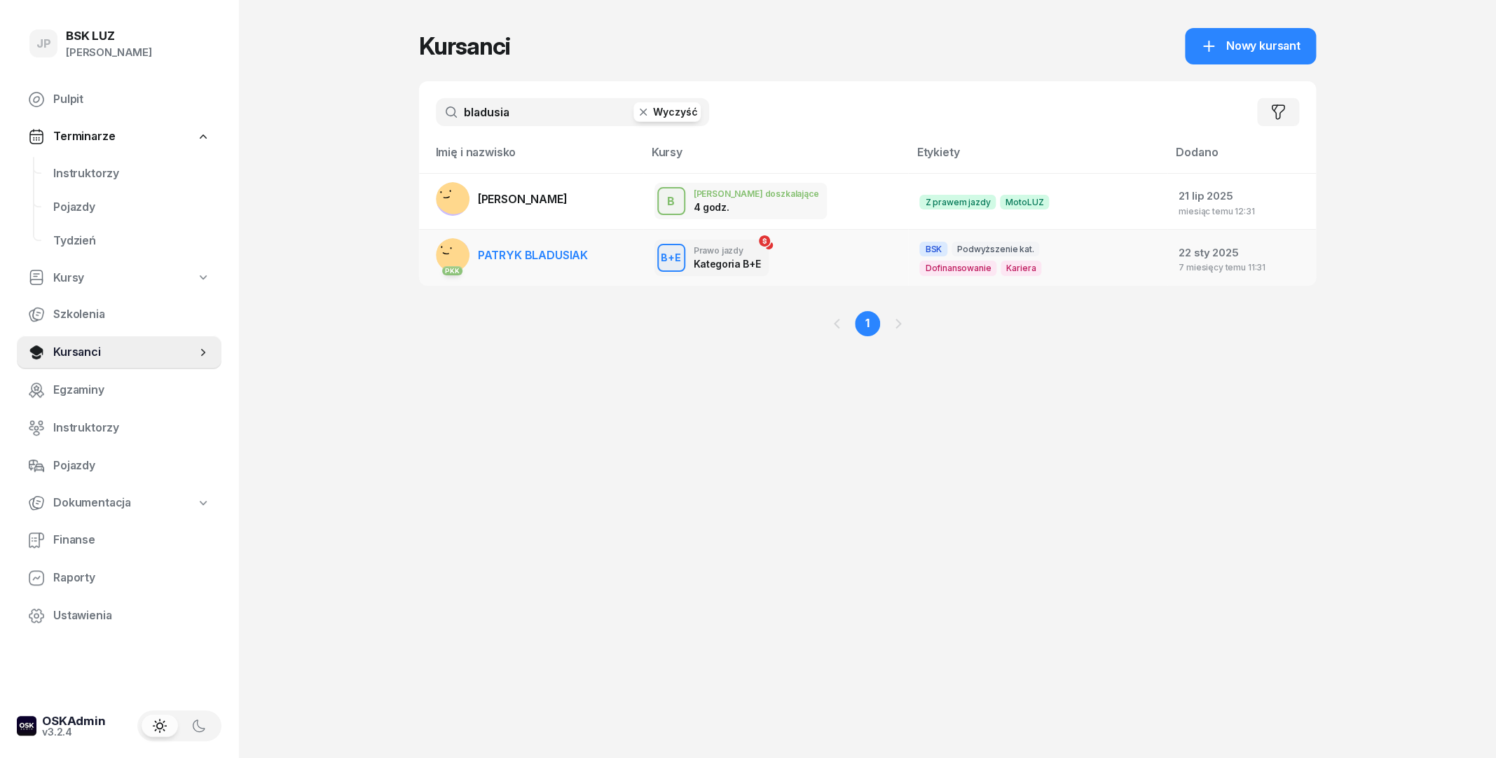
click at [551, 263] on link "PKK PATRYK BLADUSIAK" at bounding box center [512, 255] width 152 height 34
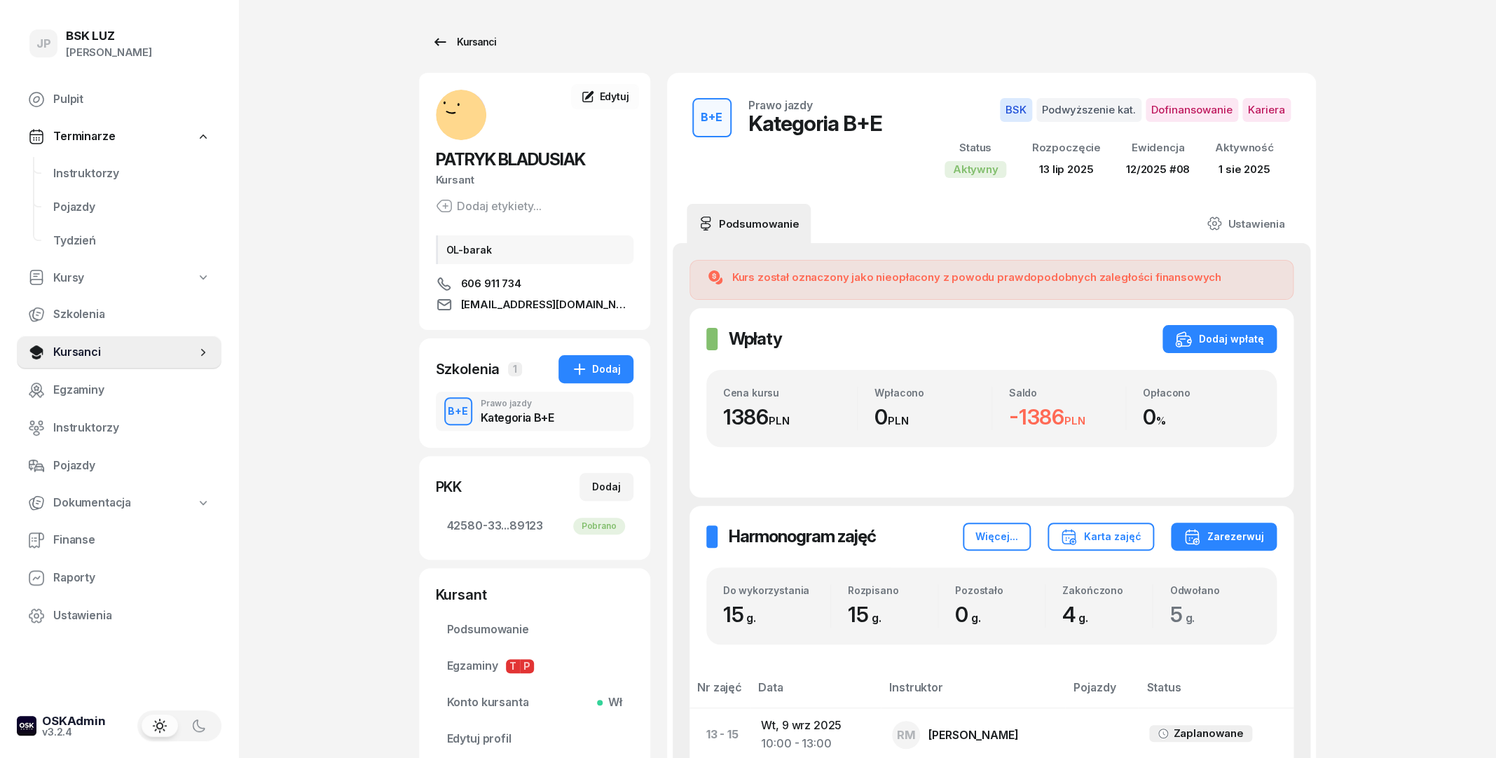
click at [488, 43] on div "Kursanci" at bounding box center [464, 42] width 64 height 17
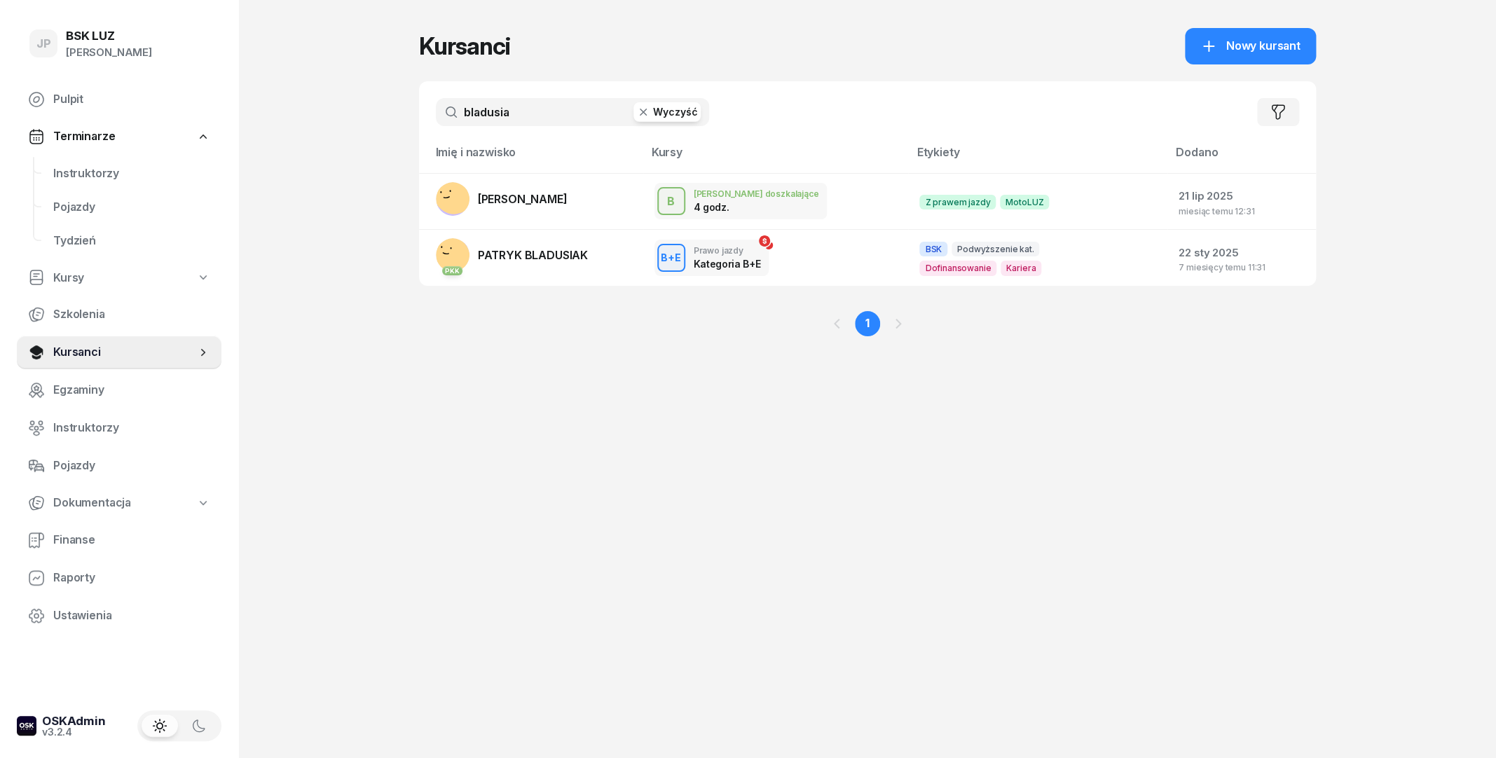
click at [659, 109] on button "Wyczyść" at bounding box center [667, 112] width 67 height 20
click at [544, 115] on input "text" at bounding box center [572, 112] width 273 height 28
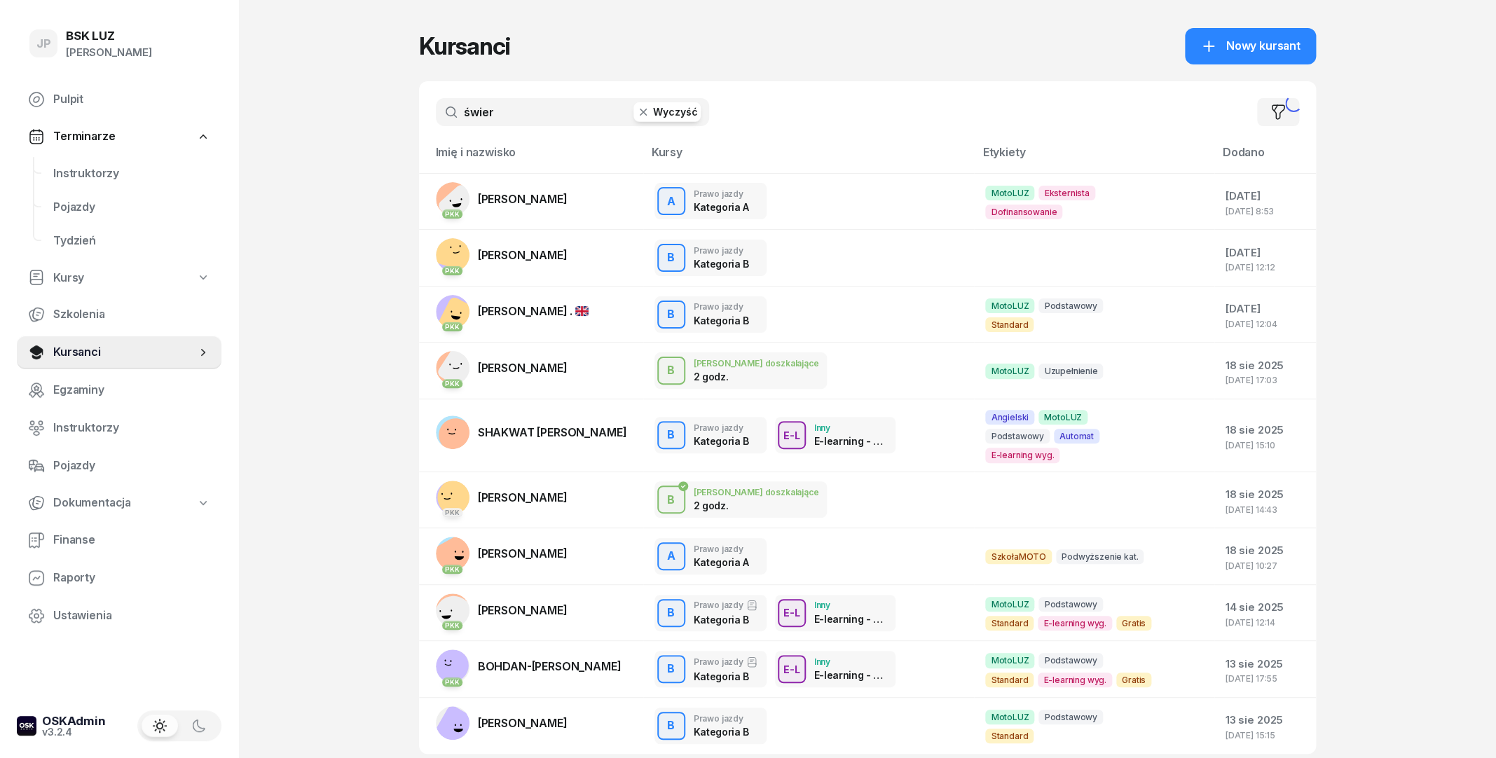
type input "świerk"
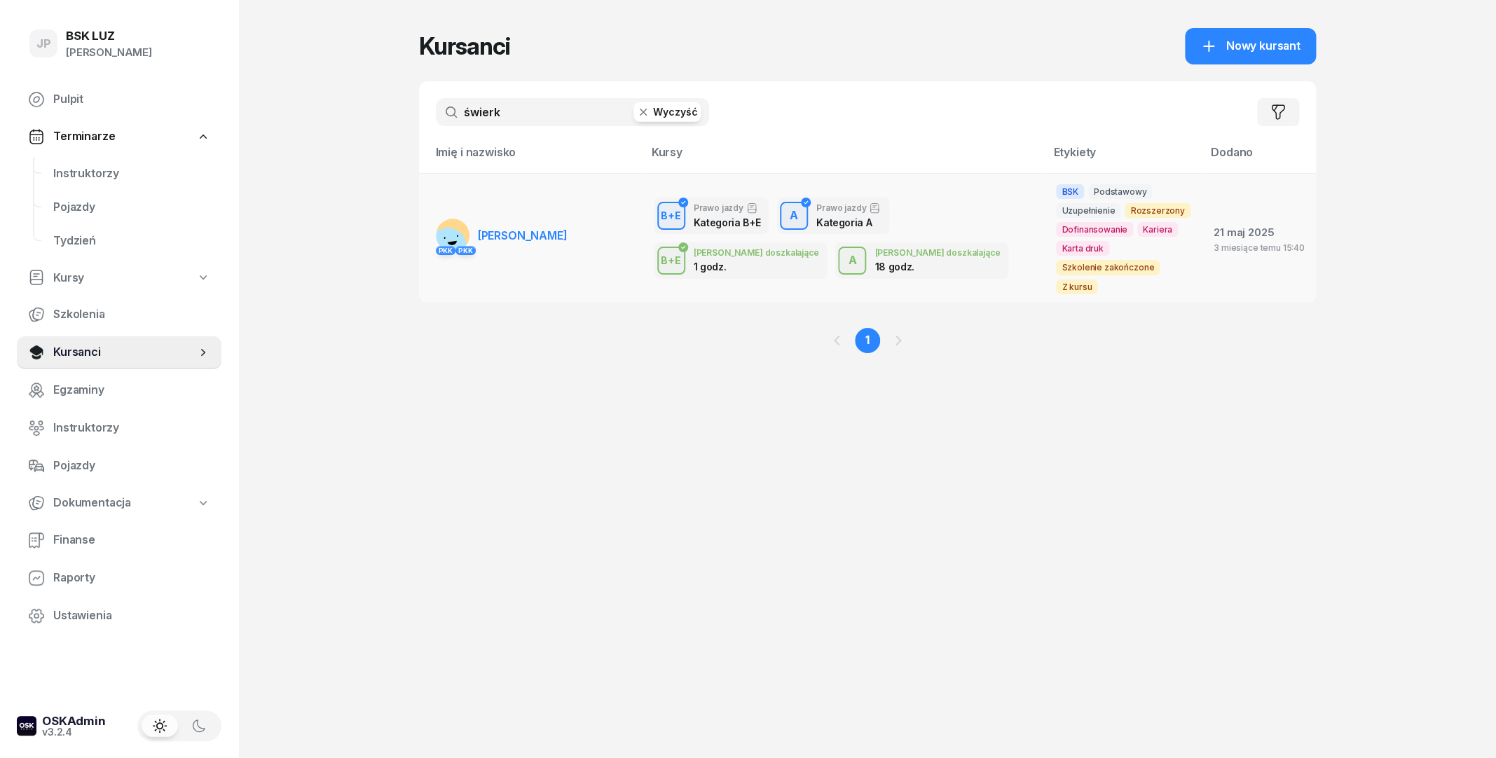
click at [484, 205] on td "PKK PKK [GEOGRAPHIC_DATA][PERSON_NAME]" at bounding box center [531, 238] width 224 height 130
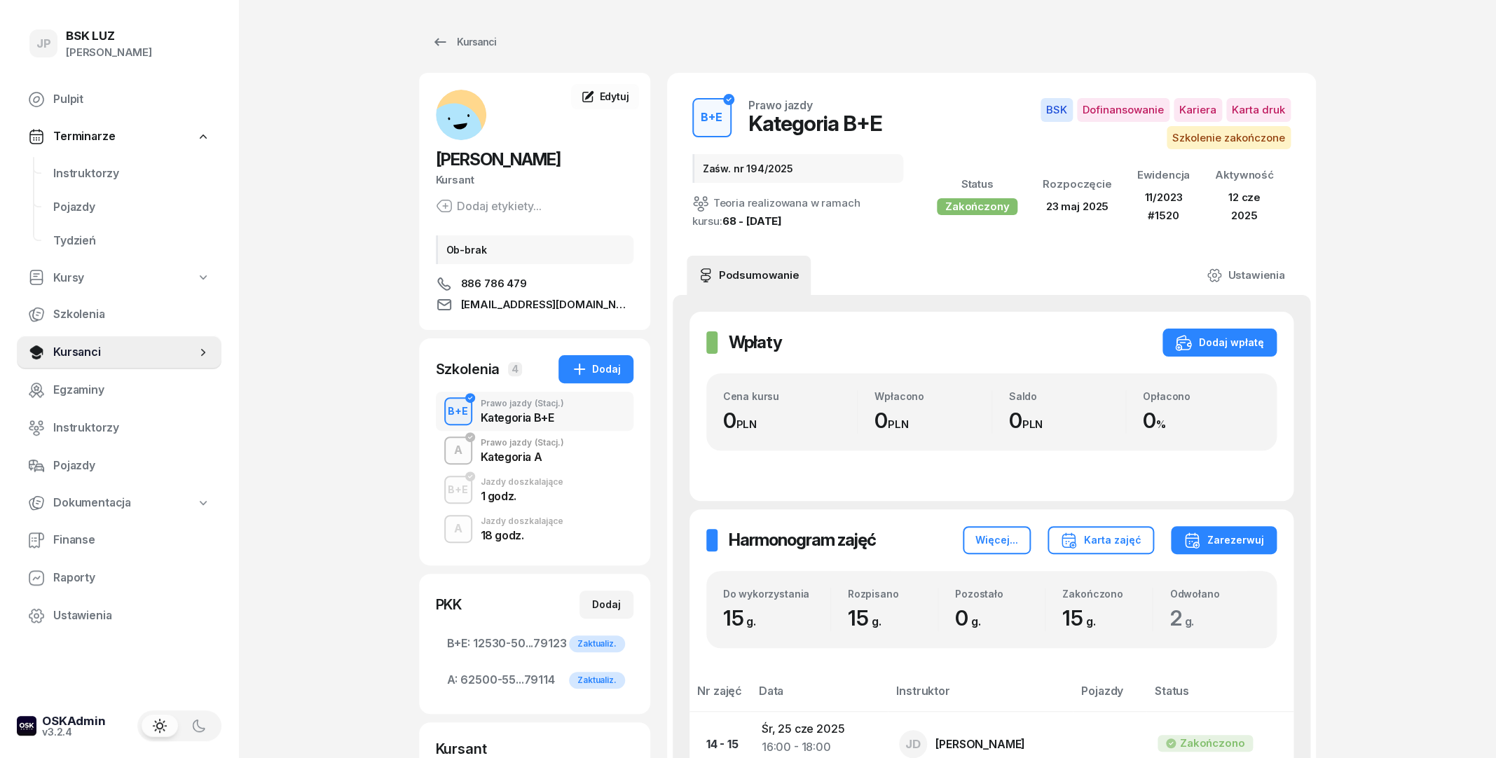
click at [521, 465] on div "A Prawo jazdy (Stacj.) Kategoria A" at bounding box center [535, 450] width 198 height 39
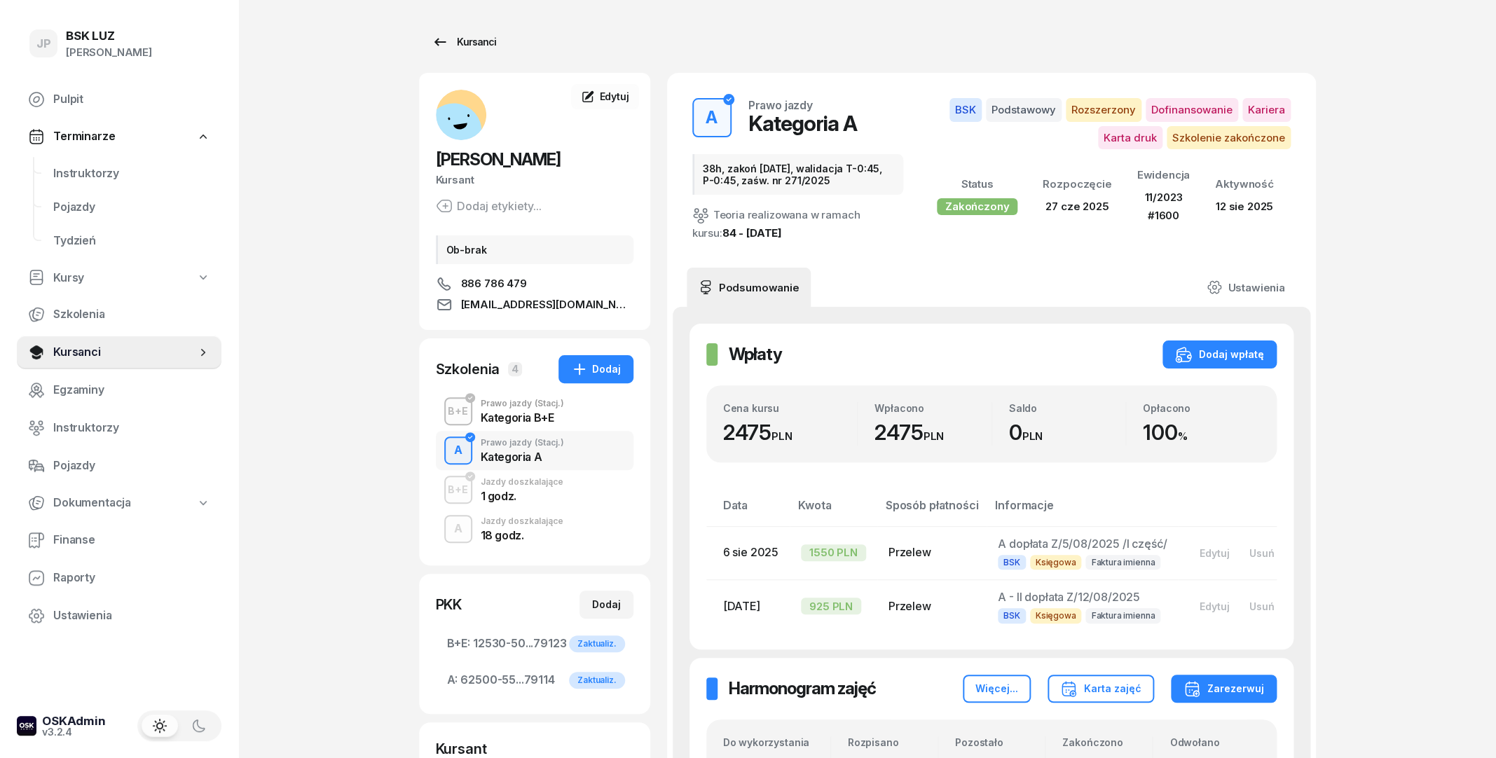
click at [474, 48] on div "Kursanci" at bounding box center [464, 42] width 64 height 17
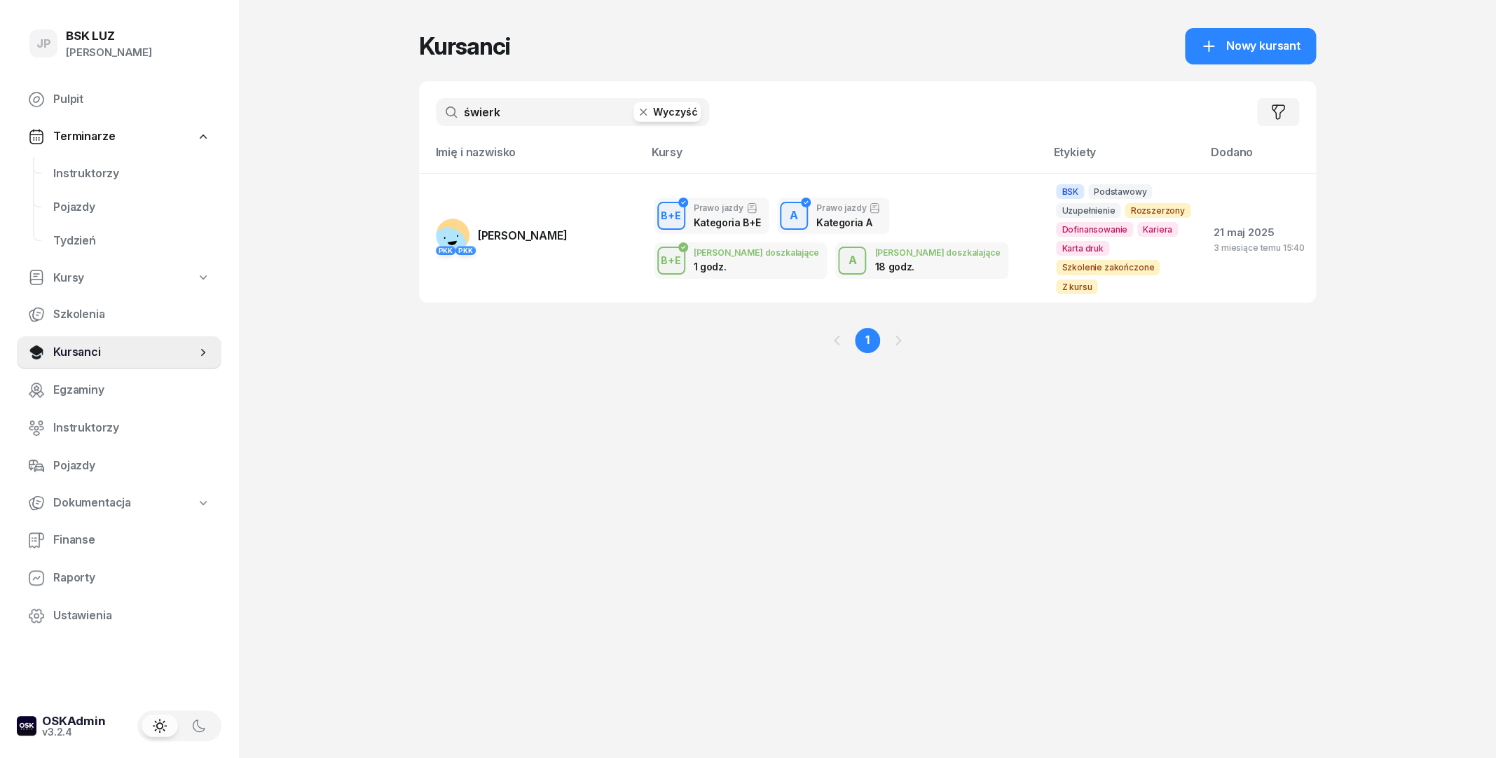
click at [641, 113] on icon "button" at bounding box center [643, 112] width 14 height 14
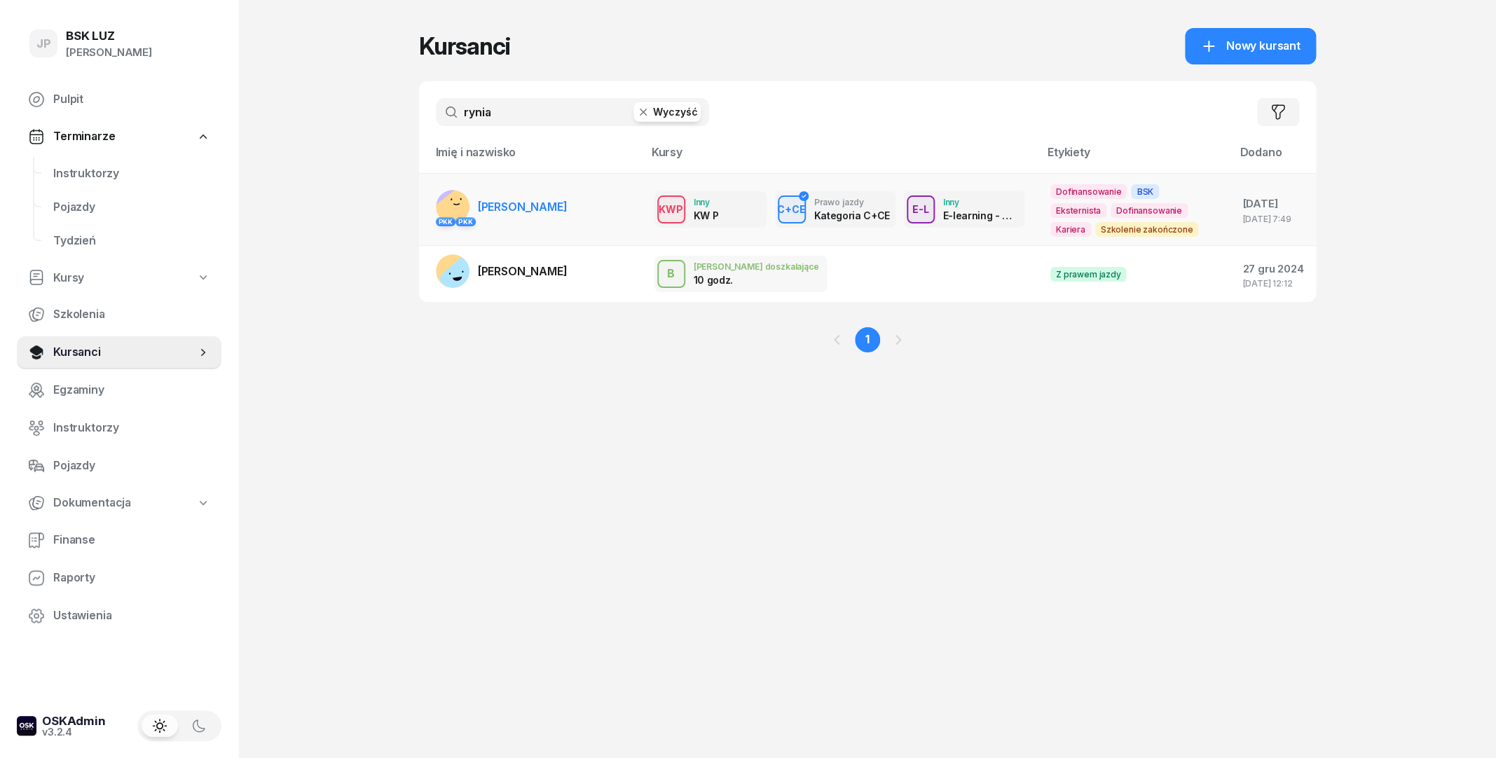
type input "rynia"
click at [594, 205] on td "PKK PKK [PERSON_NAME][GEOGRAPHIC_DATA]" at bounding box center [531, 209] width 224 height 73
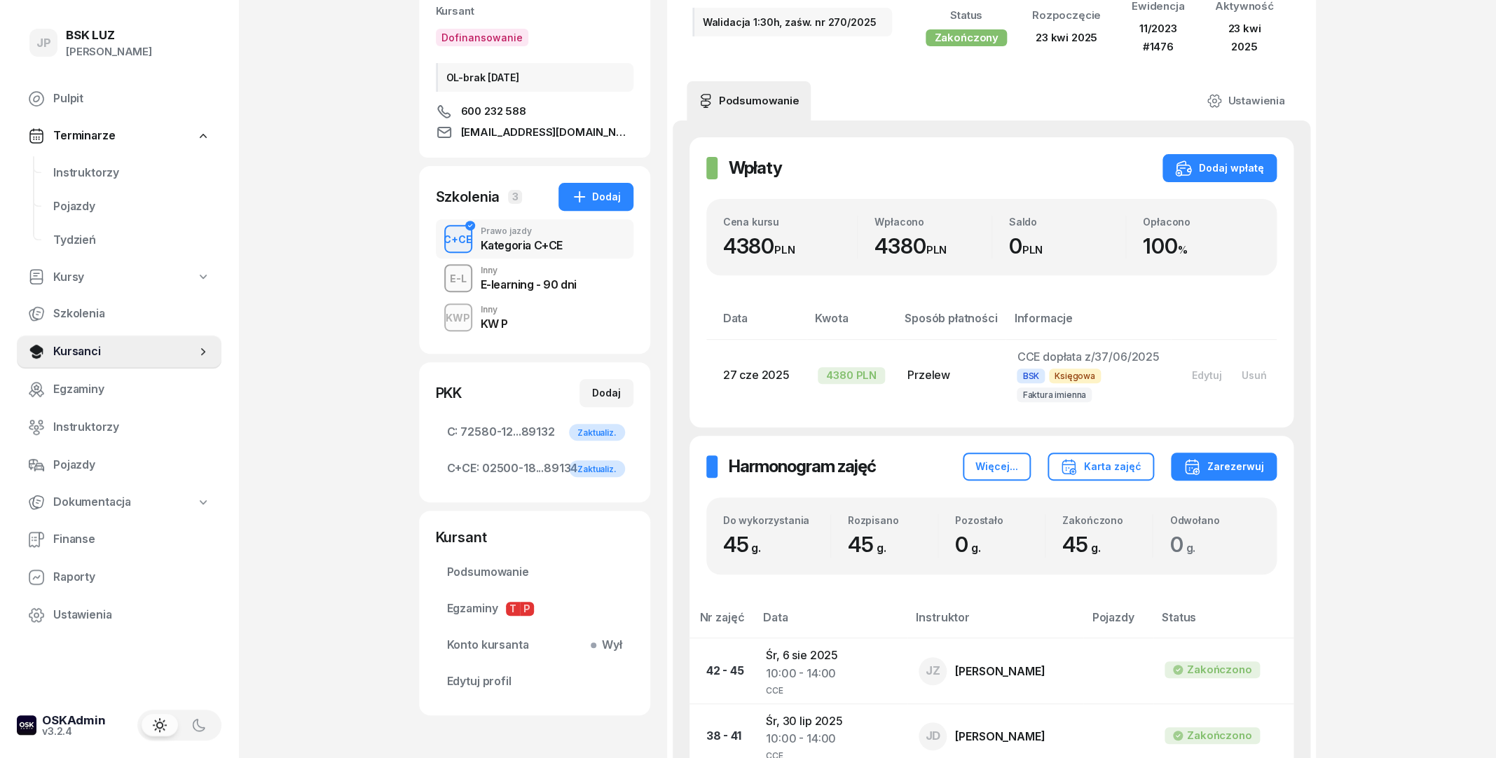
scroll to position [76, 0]
